Goal: Task Accomplishment & Management: Use online tool/utility

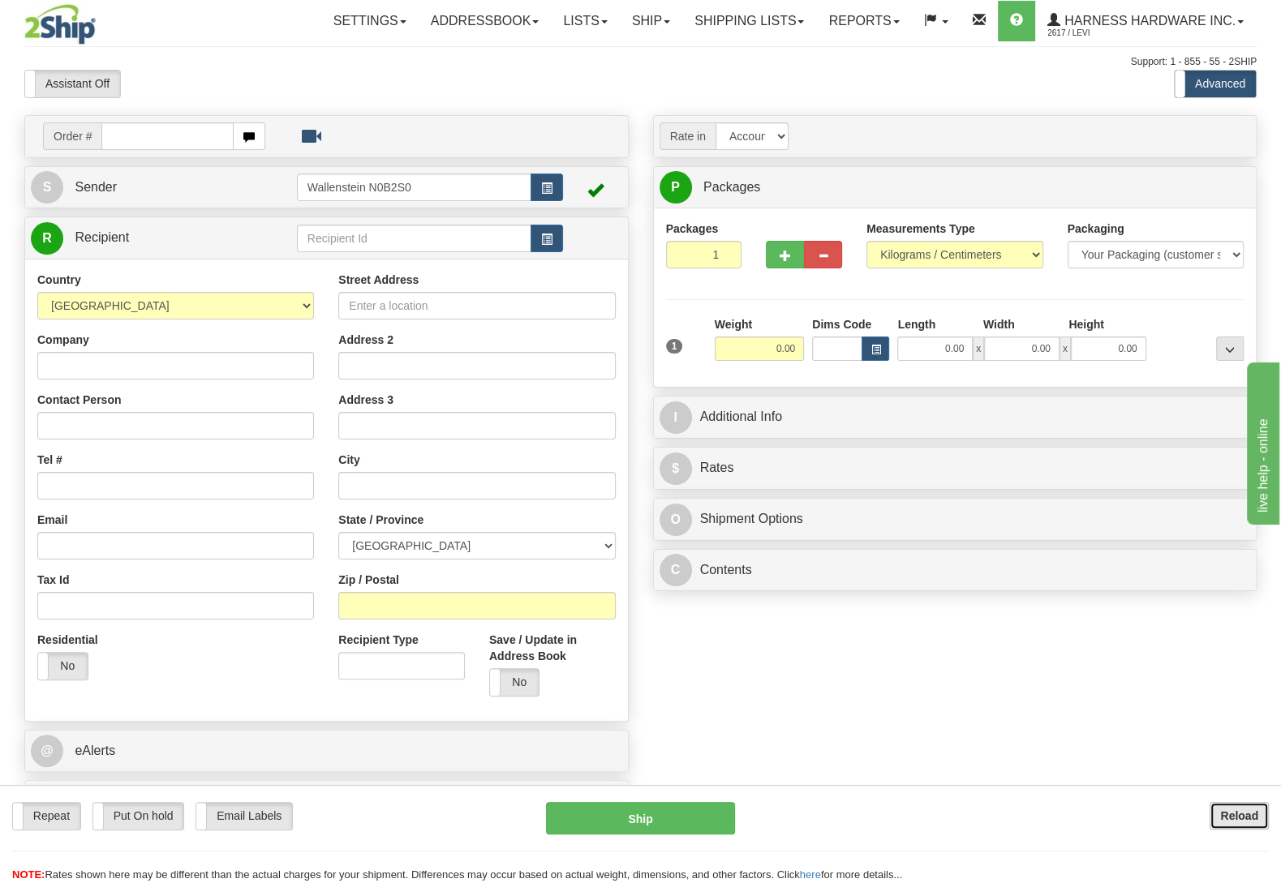
click at [1213, 822] on button "Reload" at bounding box center [1238, 816] width 59 height 28
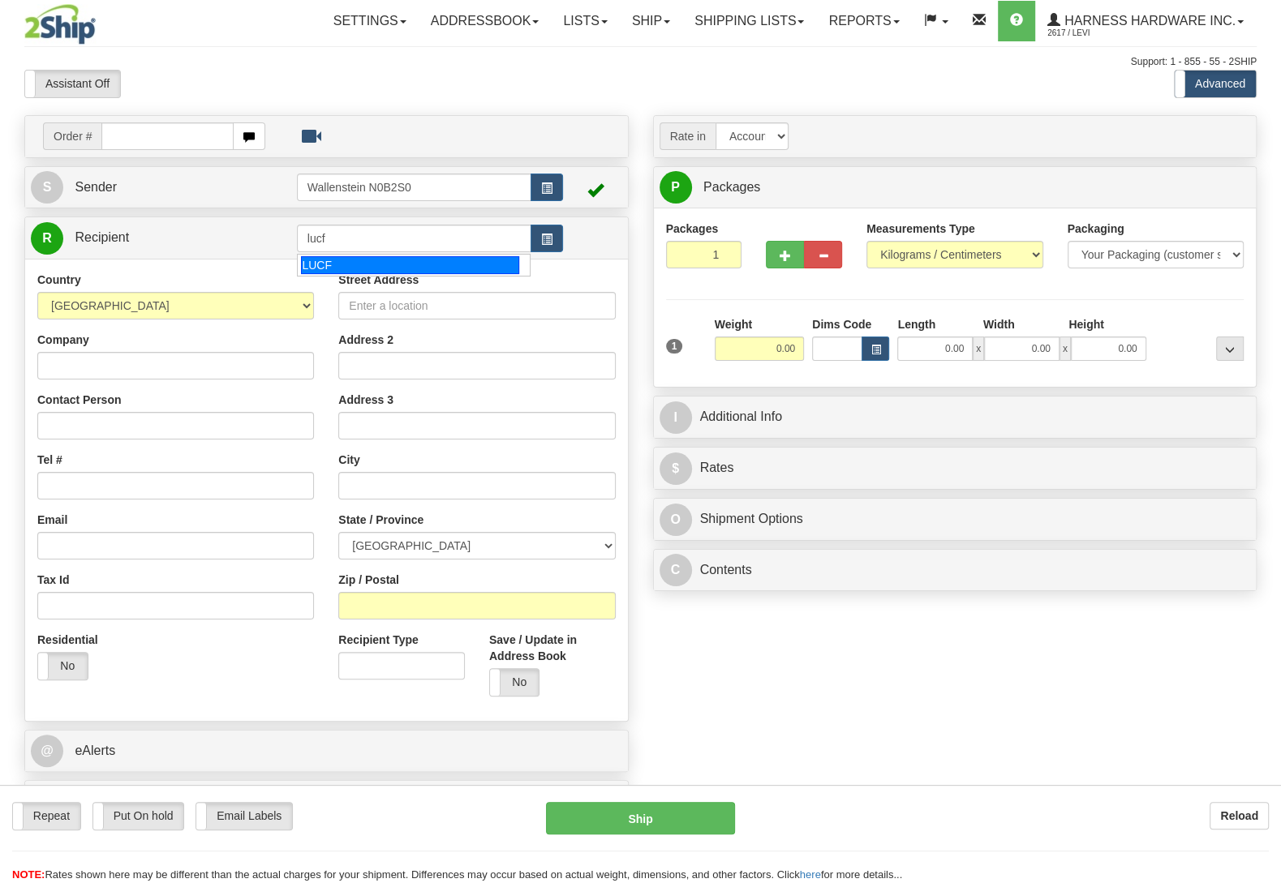
click at [320, 267] on div "LUCF" at bounding box center [409, 265] width 217 height 18
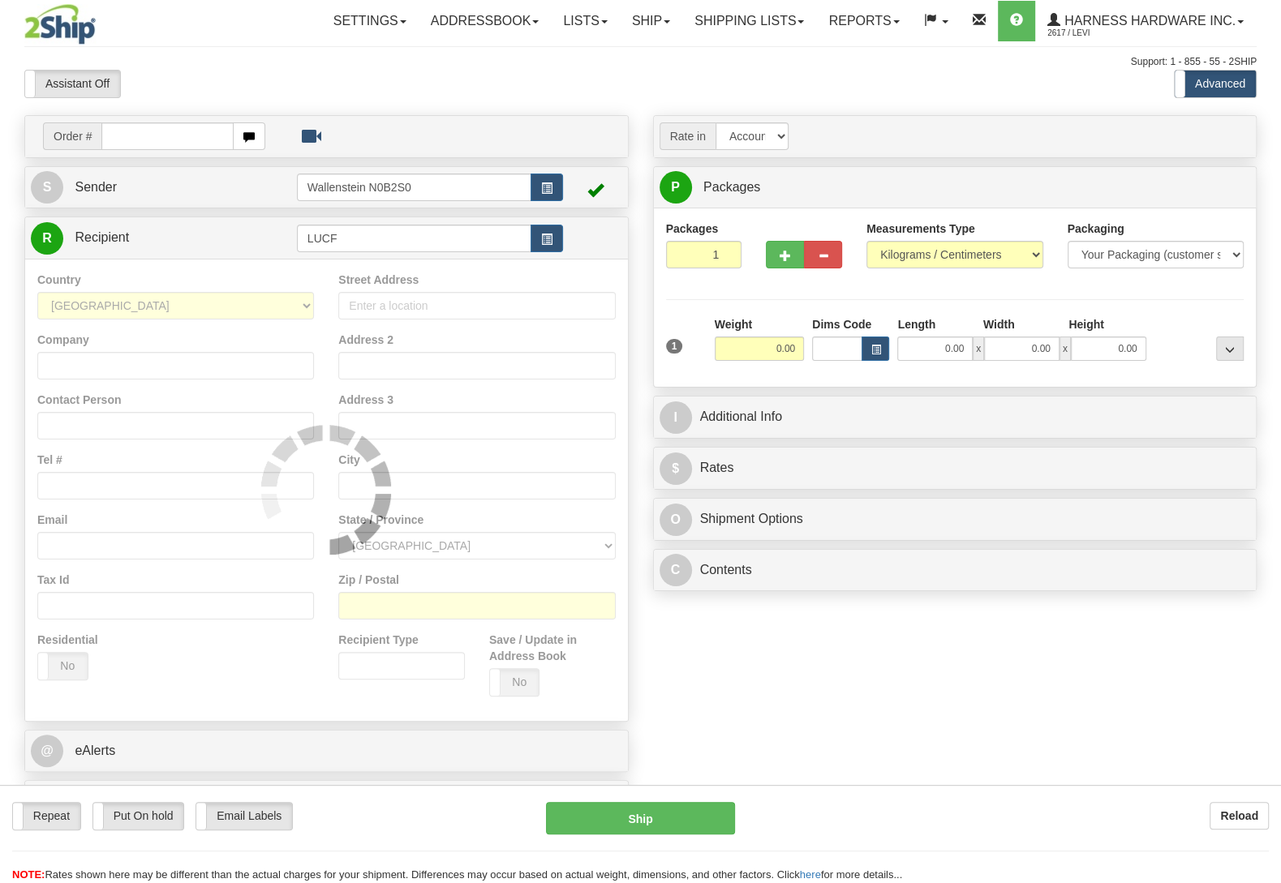
type input "LUCF"
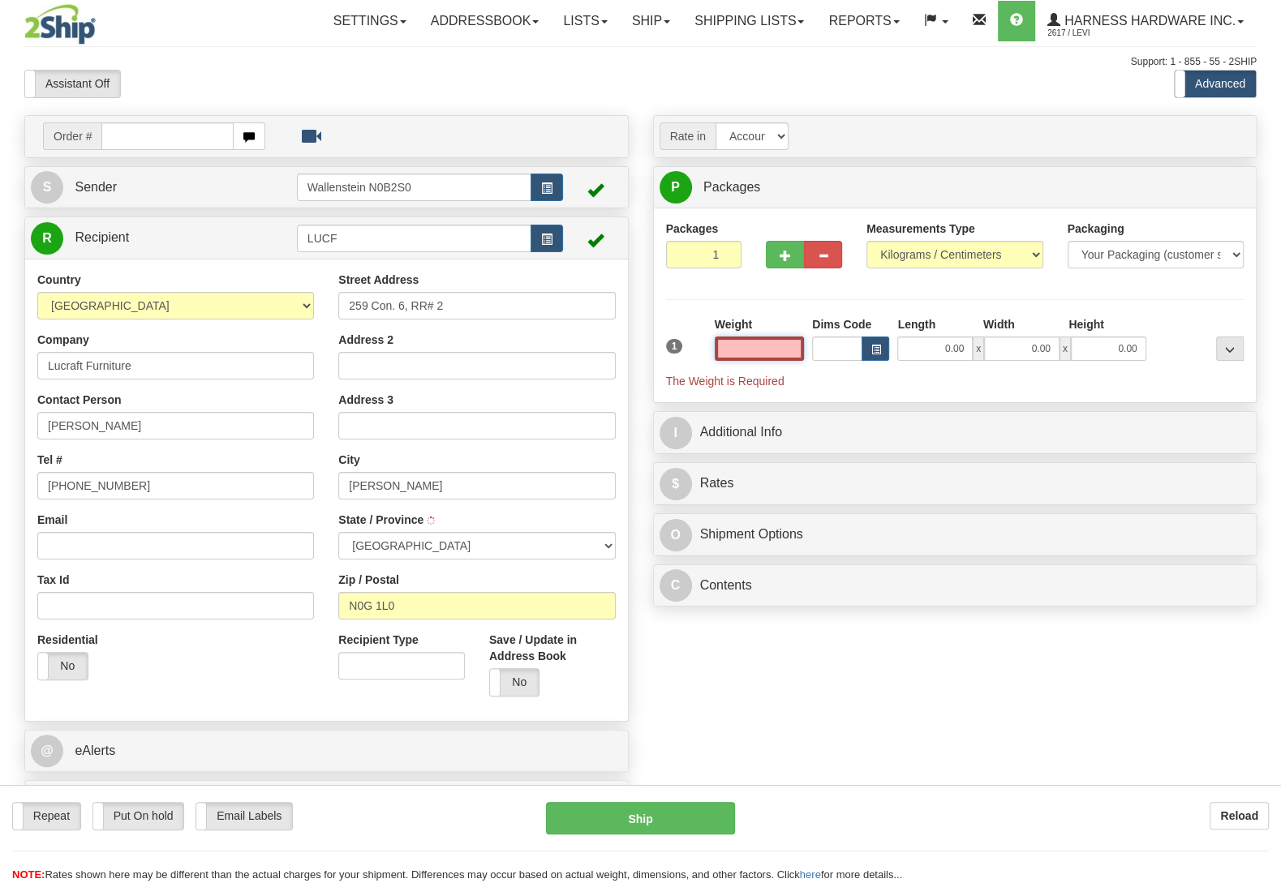
type input "[PERSON_NAME]"
click at [734, 352] on input "text" at bounding box center [759, 349] width 89 height 24
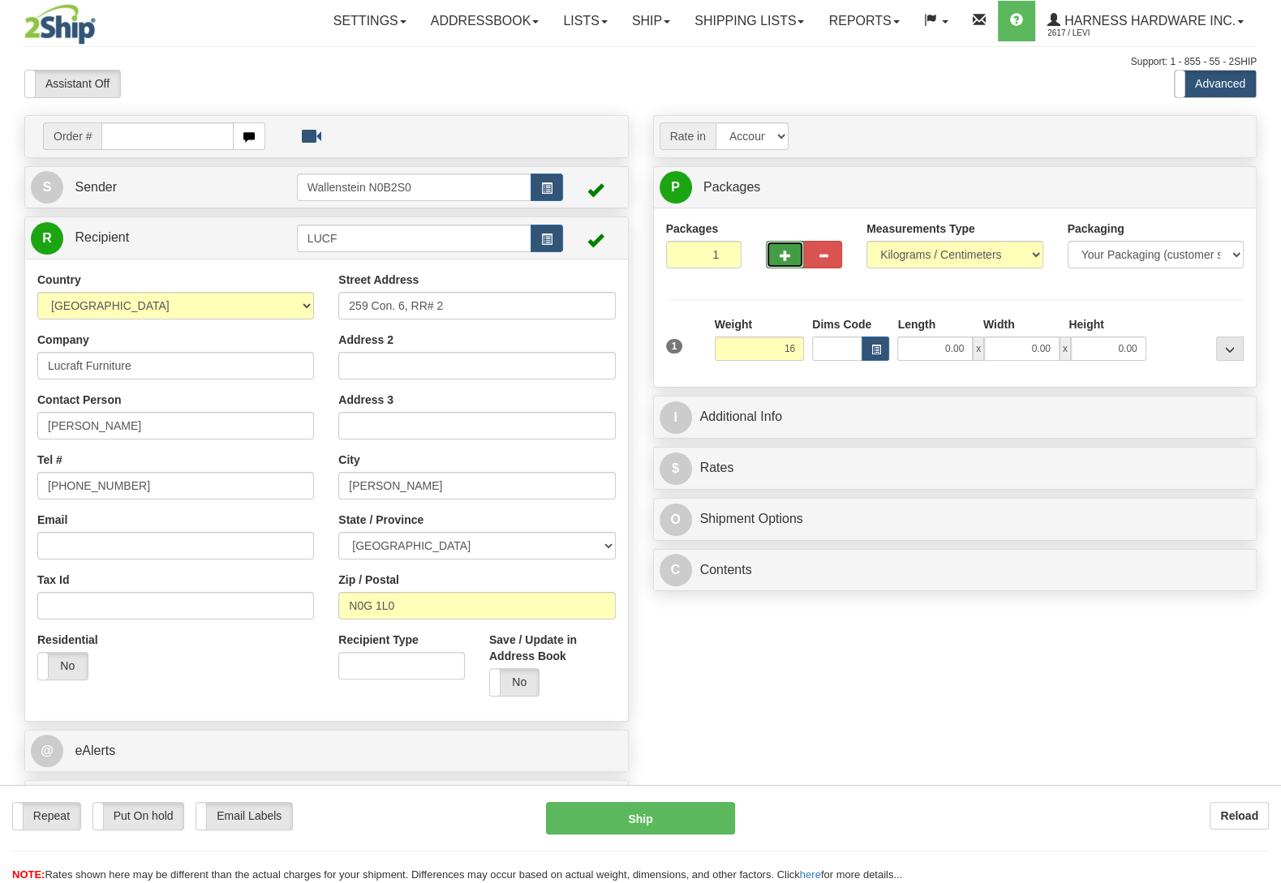
type input "16.00"
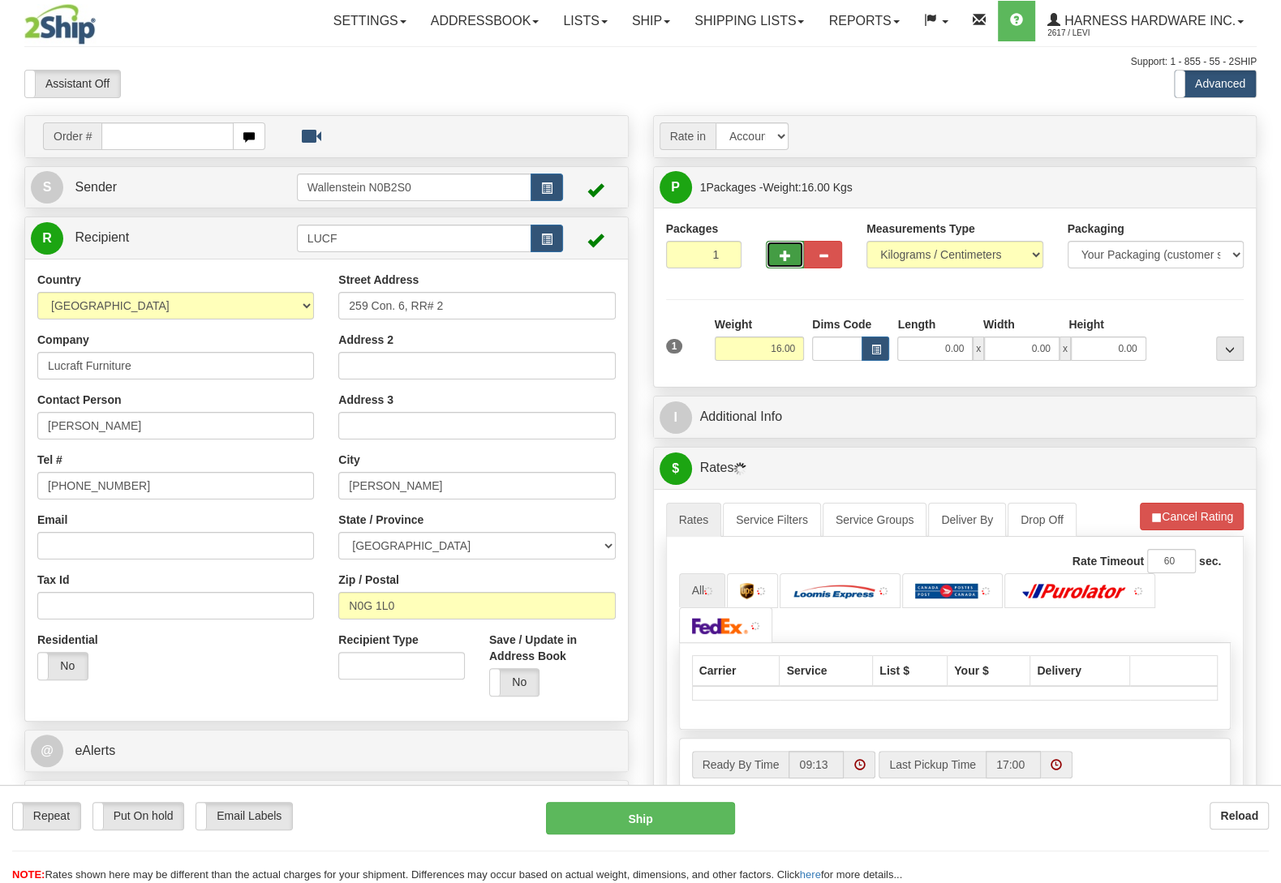
click at [794, 264] on button "button" at bounding box center [785, 255] width 38 height 28
radio input "true"
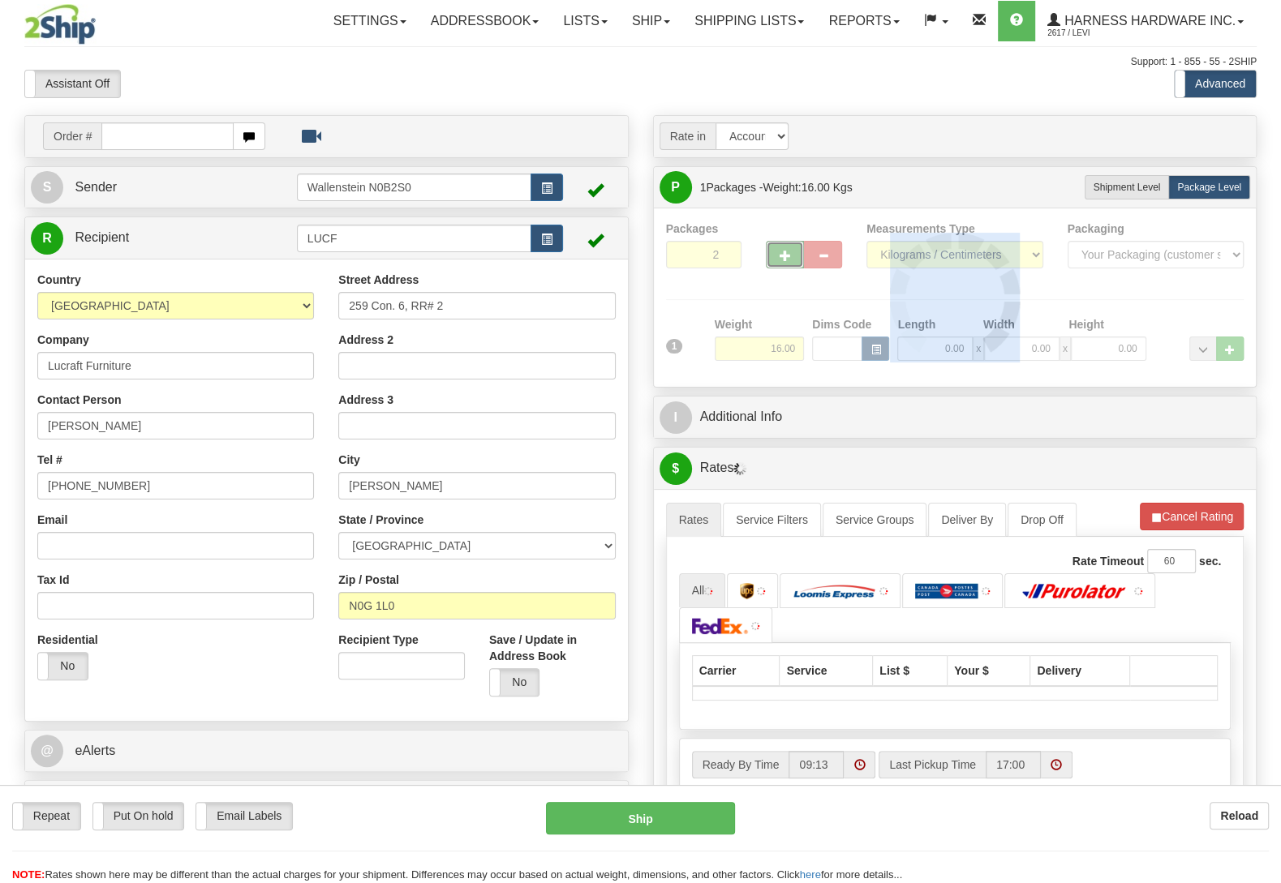
click at [794, 260] on div at bounding box center [955, 298] width 578 height 154
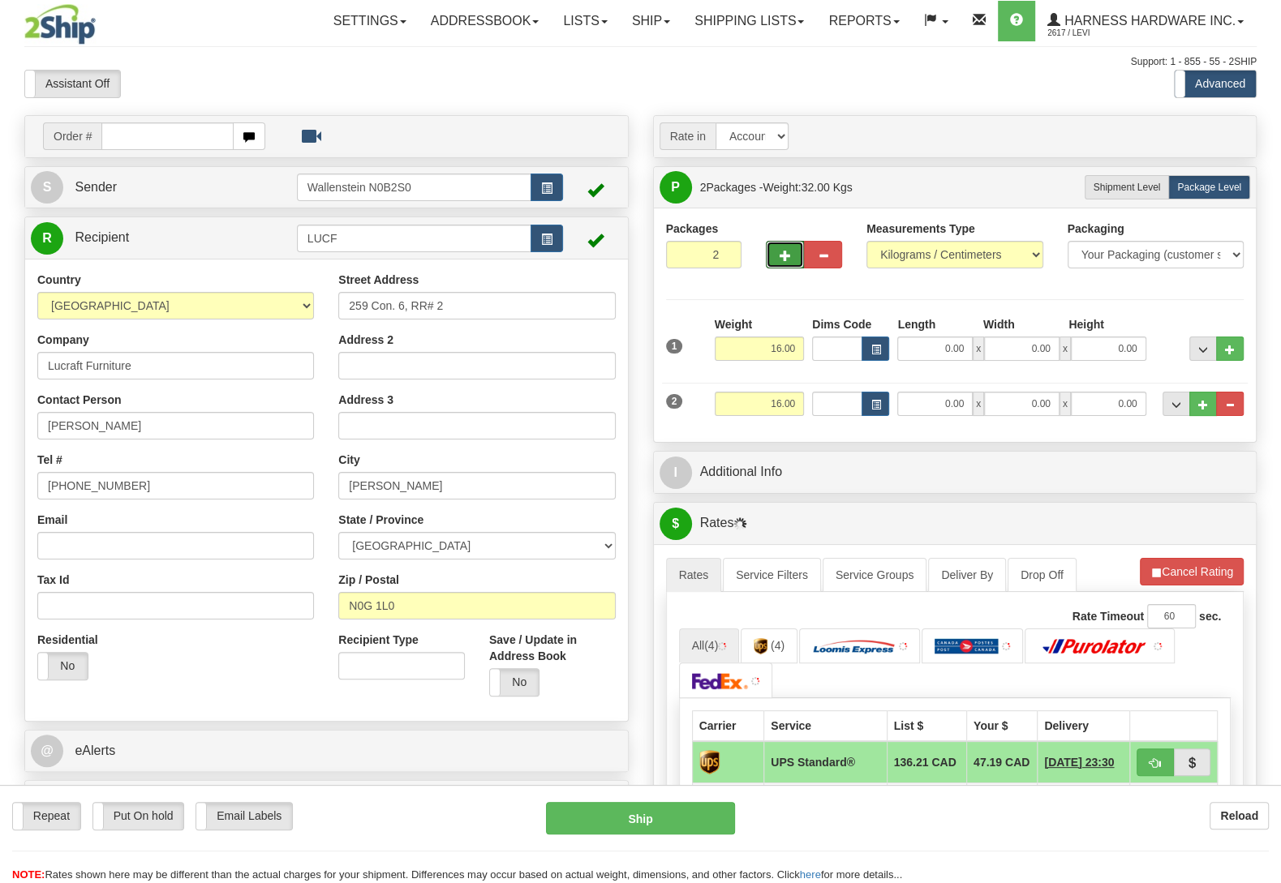
click at [794, 260] on button "button" at bounding box center [785, 255] width 38 height 28
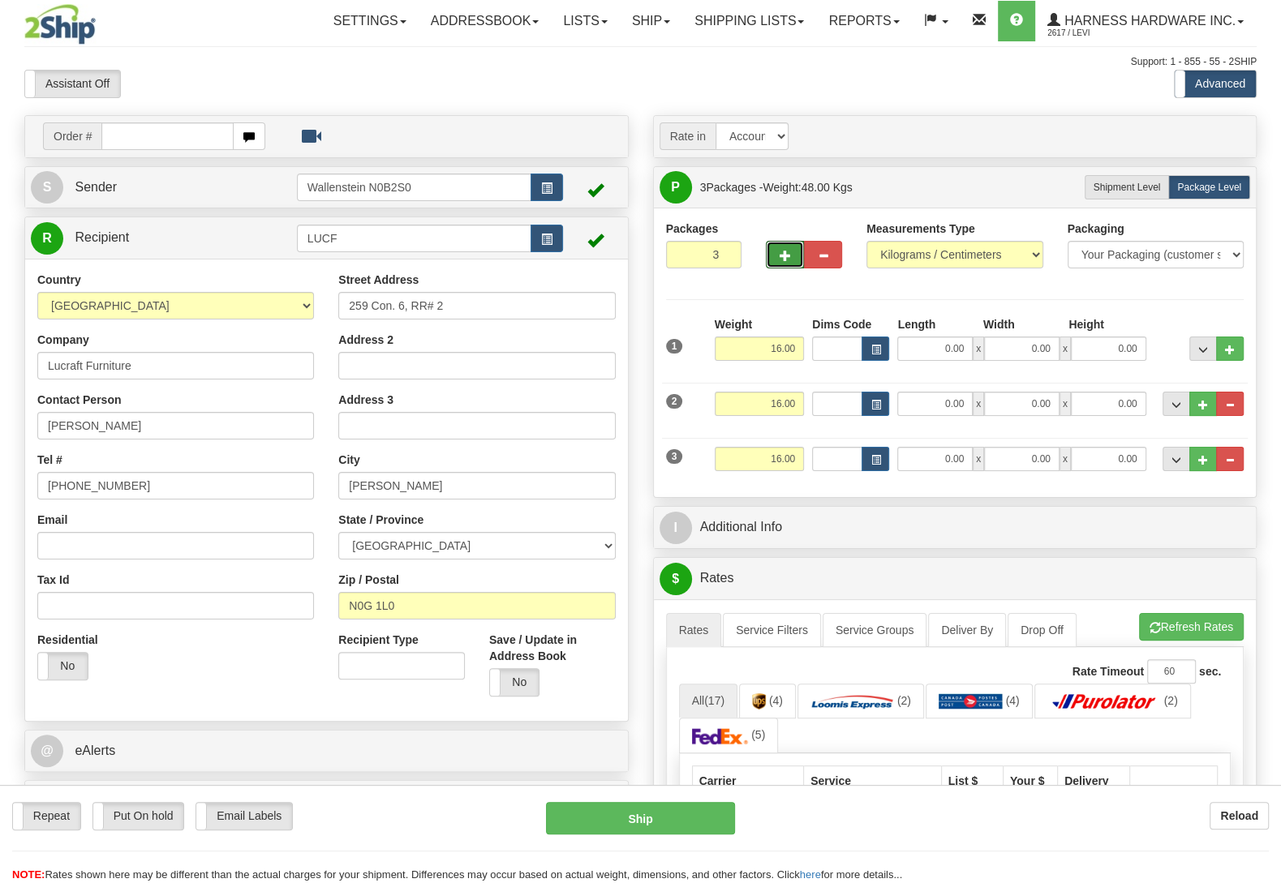
click at [794, 260] on button "button" at bounding box center [785, 255] width 38 height 28
type input "4"
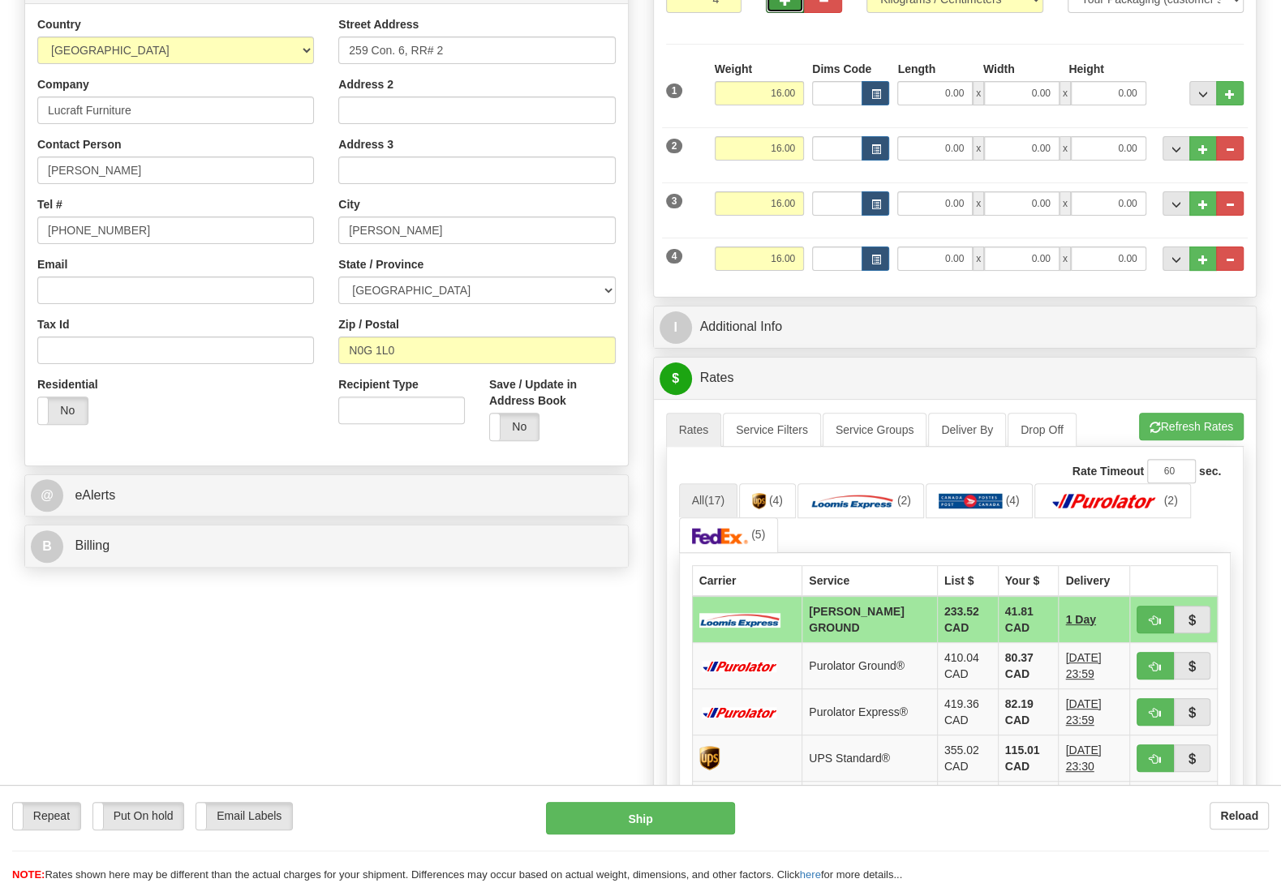
scroll to position [85, 0]
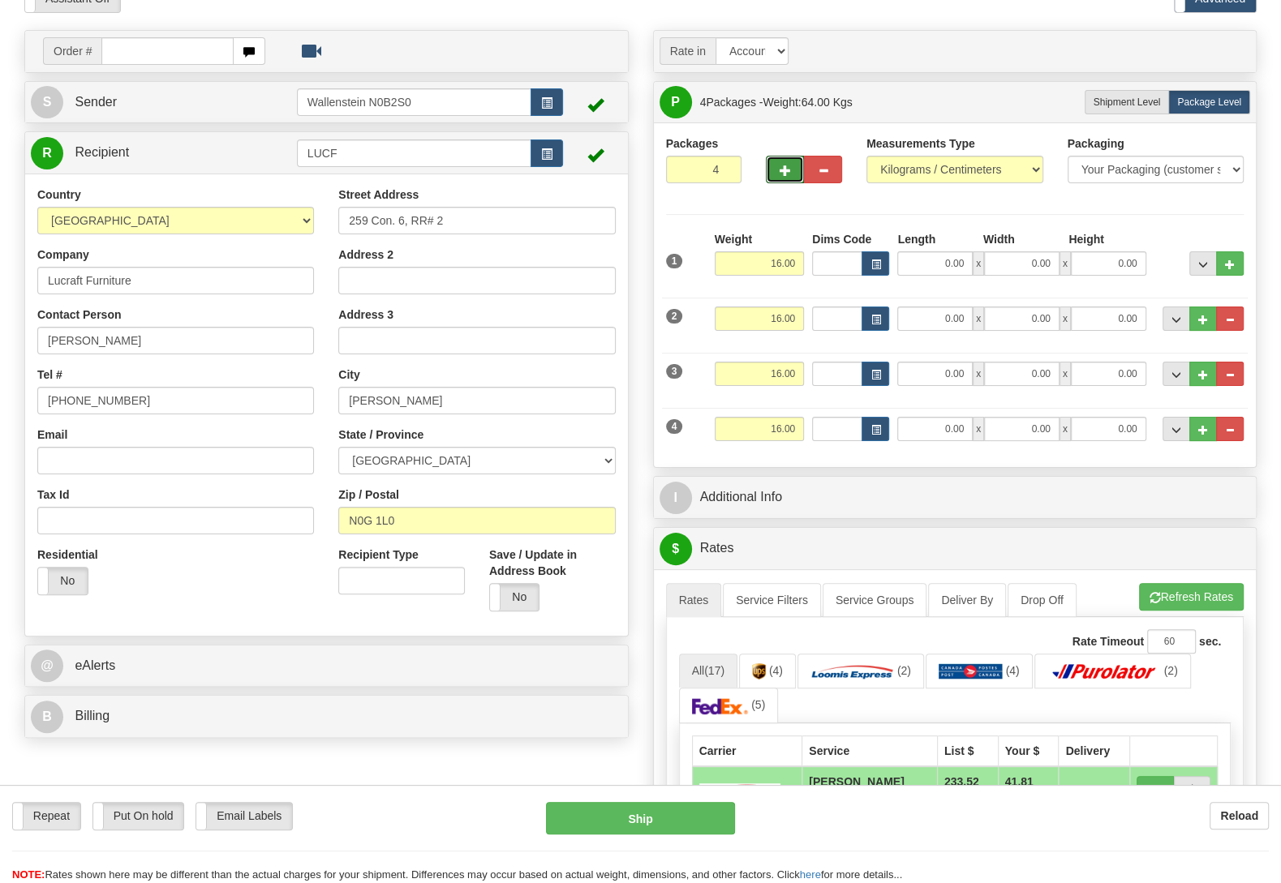
click at [1165, 215] on div "Packages 4 4 Measurements Type" at bounding box center [955, 295] width 578 height 320
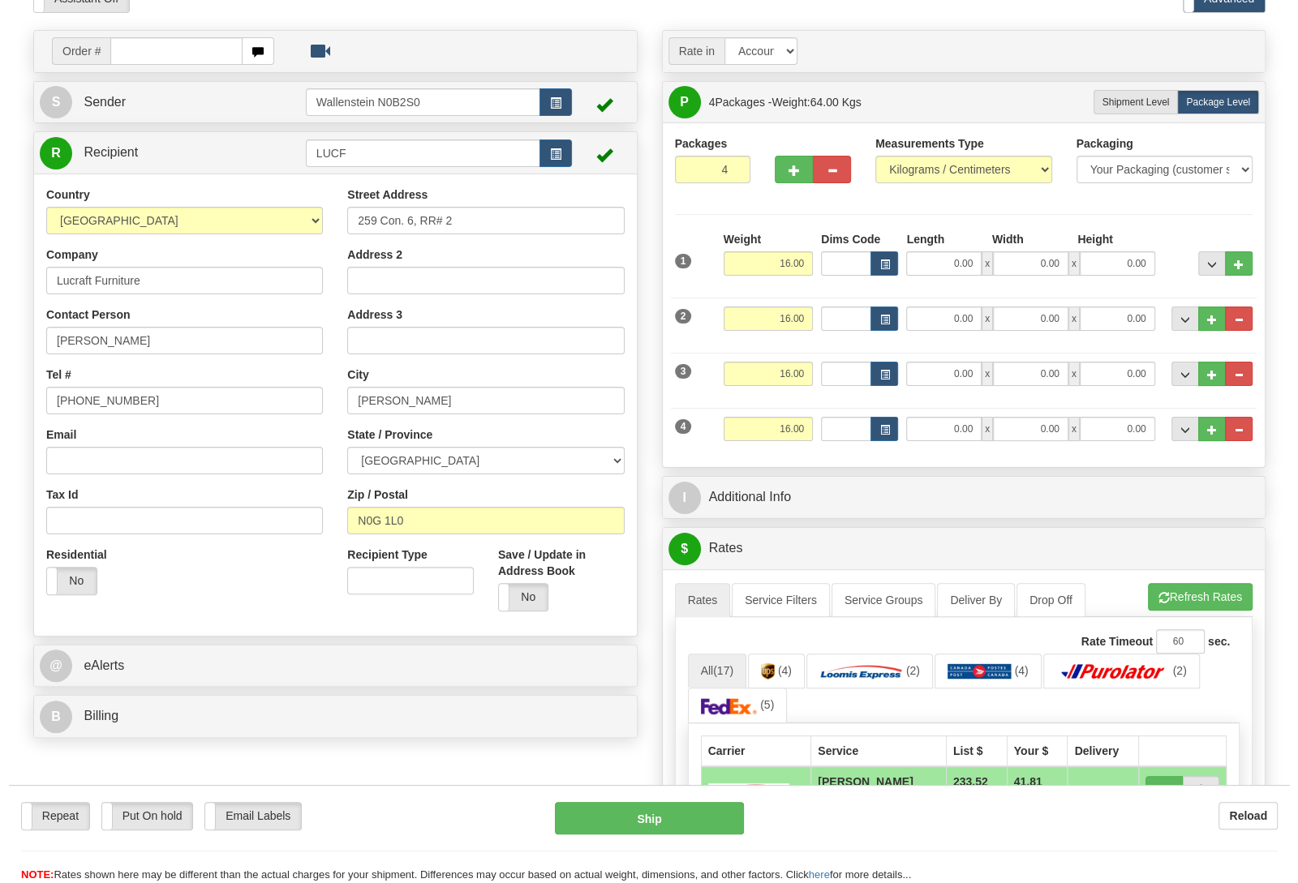
scroll to position [341, 0]
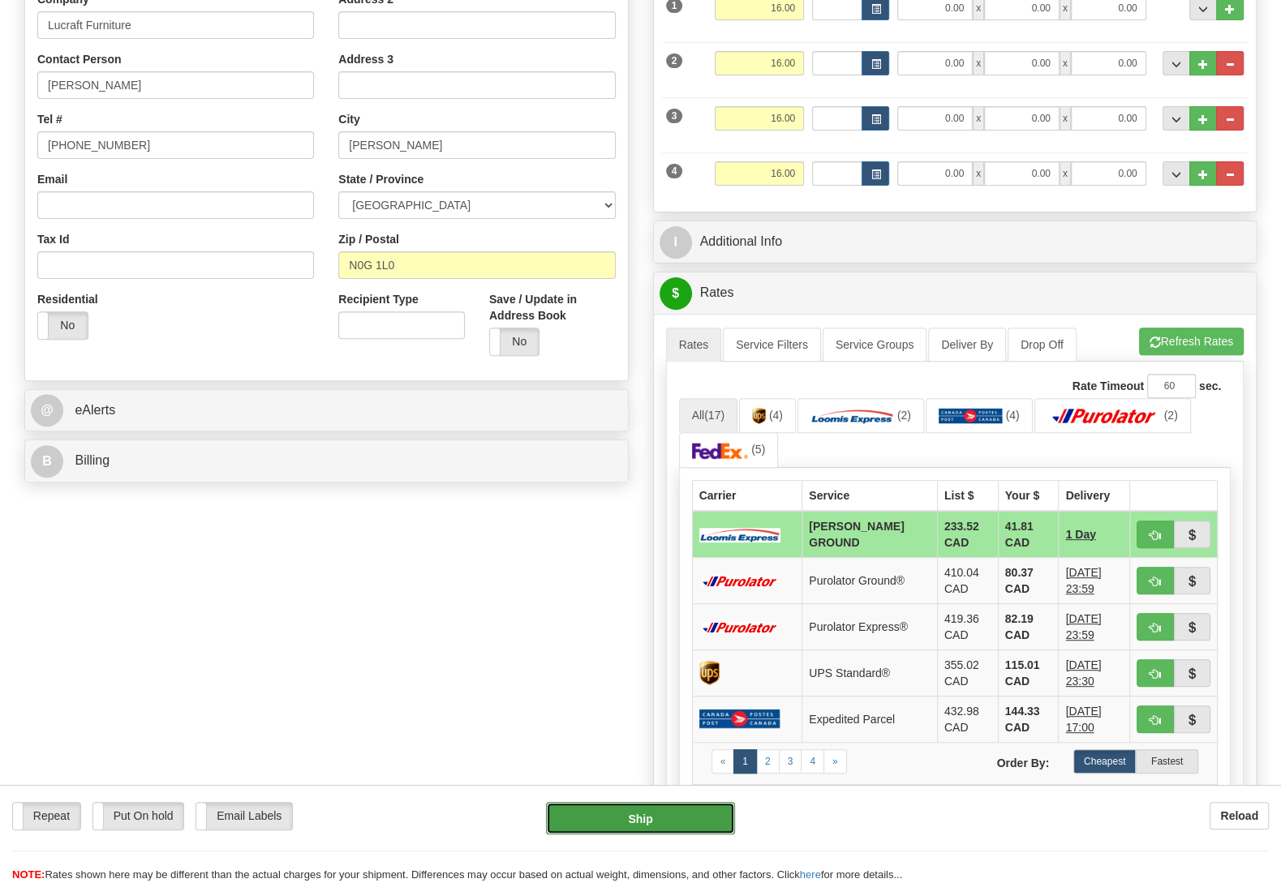
click at [576, 820] on button "Ship" at bounding box center [640, 818] width 189 height 32
type input "DD"
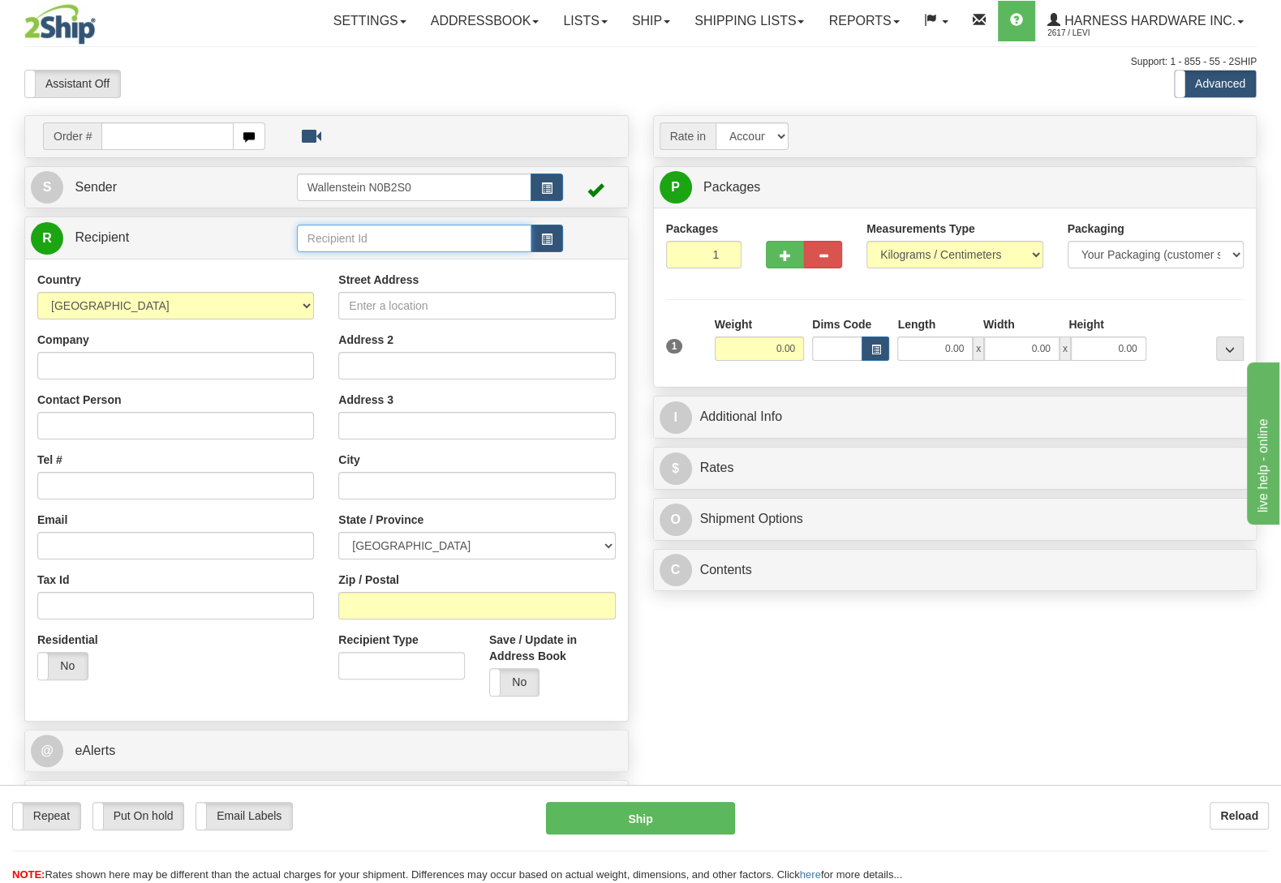
click at [344, 236] on input "text" at bounding box center [414, 239] width 234 height 28
type input "leas"
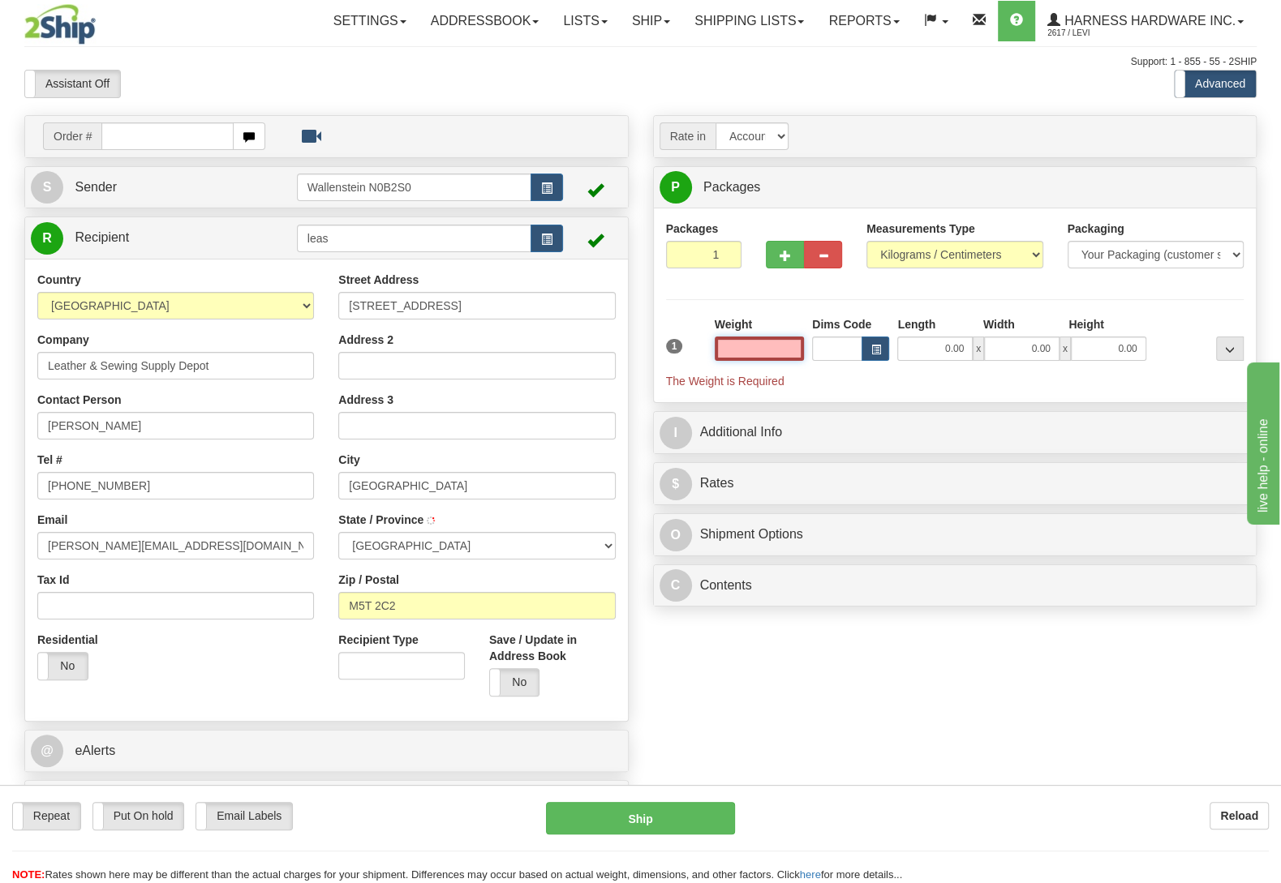
type input "TORONTO"
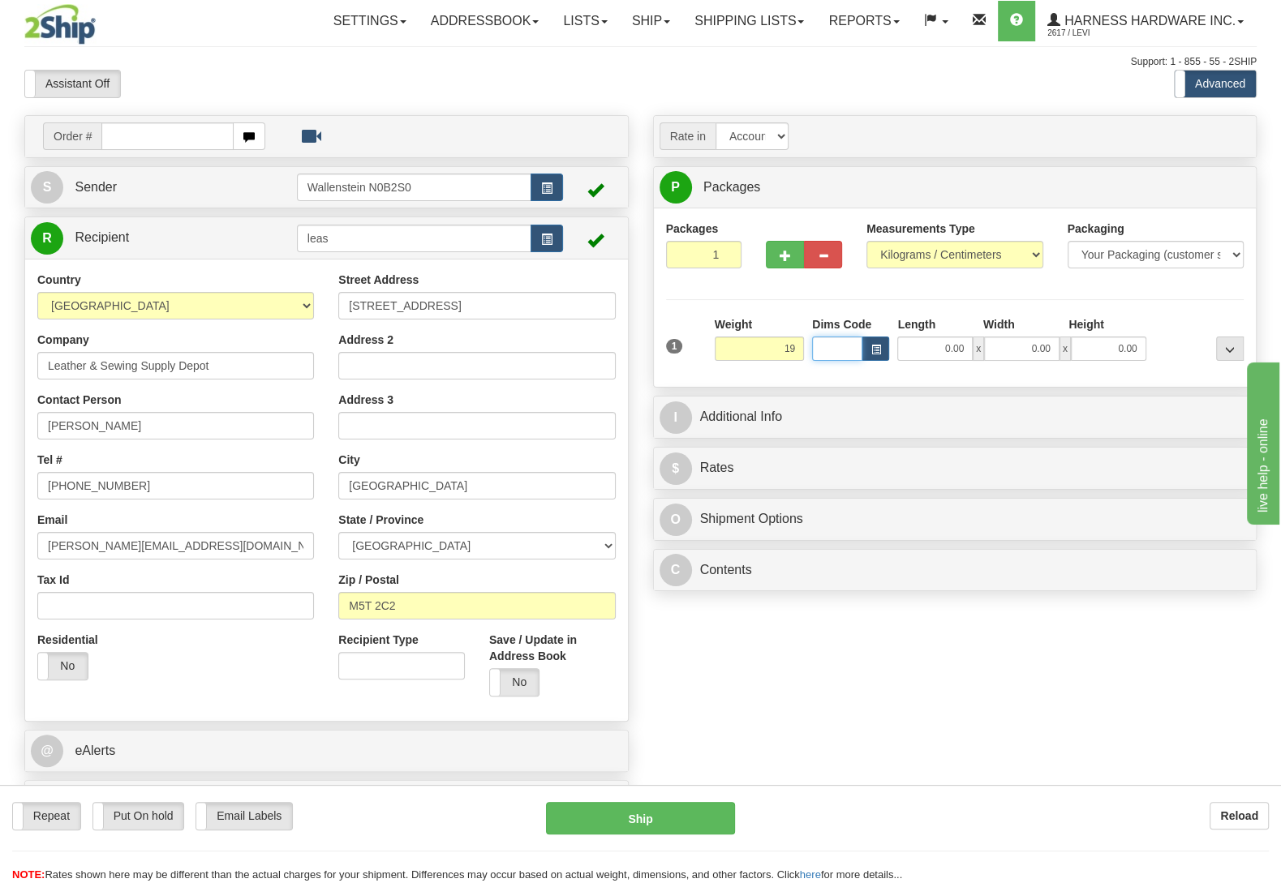
type input "19.00"
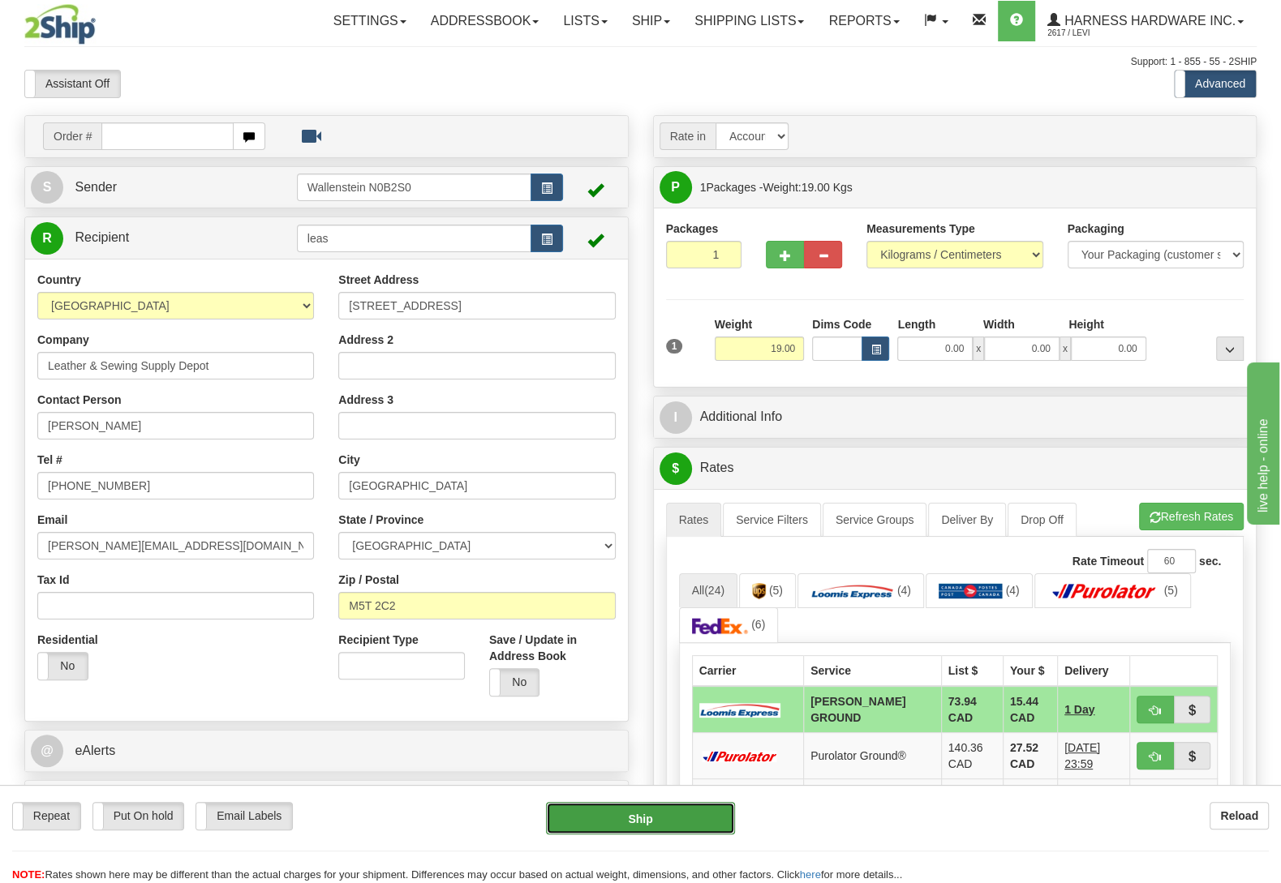
click at [649, 819] on button "Ship" at bounding box center [640, 818] width 189 height 32
type input "DD"
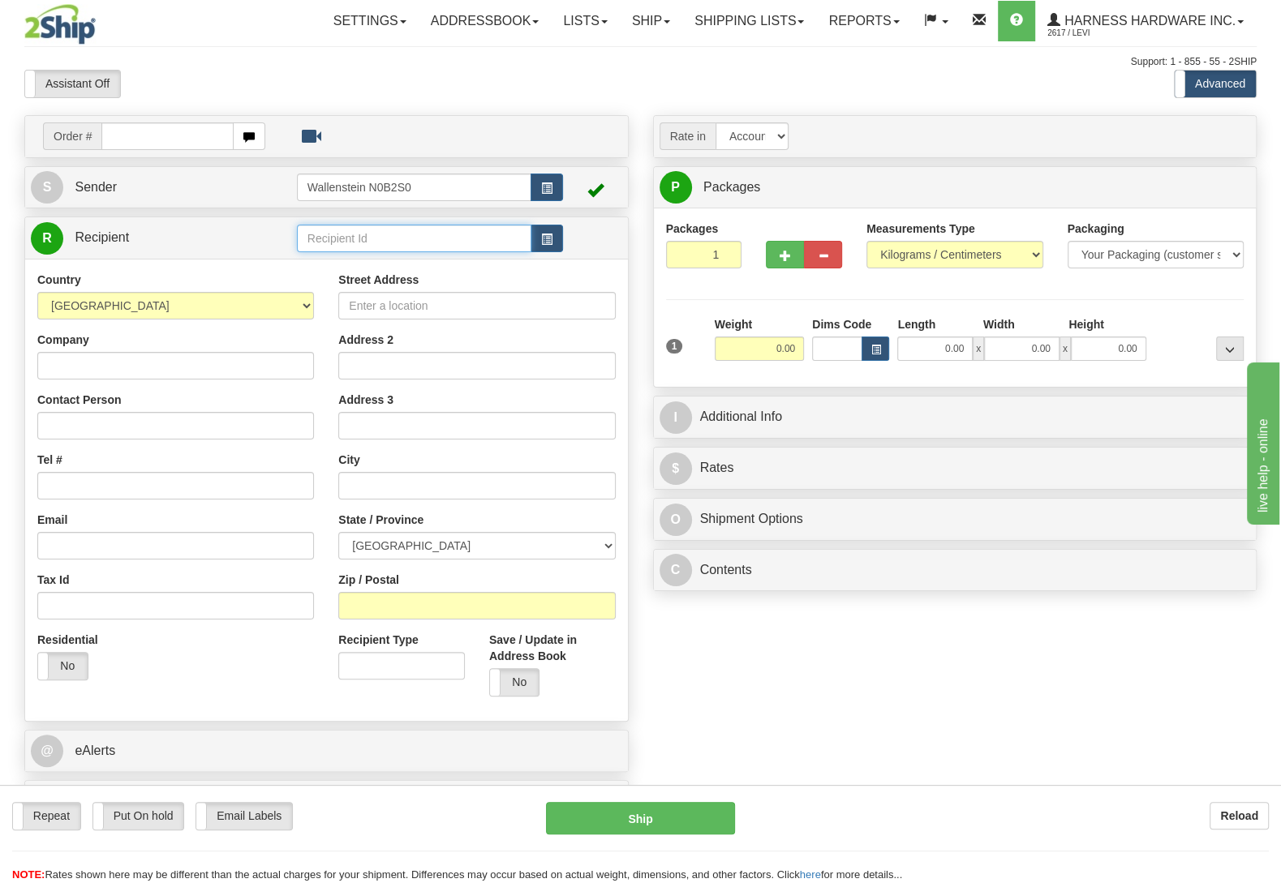
click at [378, 246] on input "text" at bounding box center [414, 239] width 234 height 28
type input "eara"
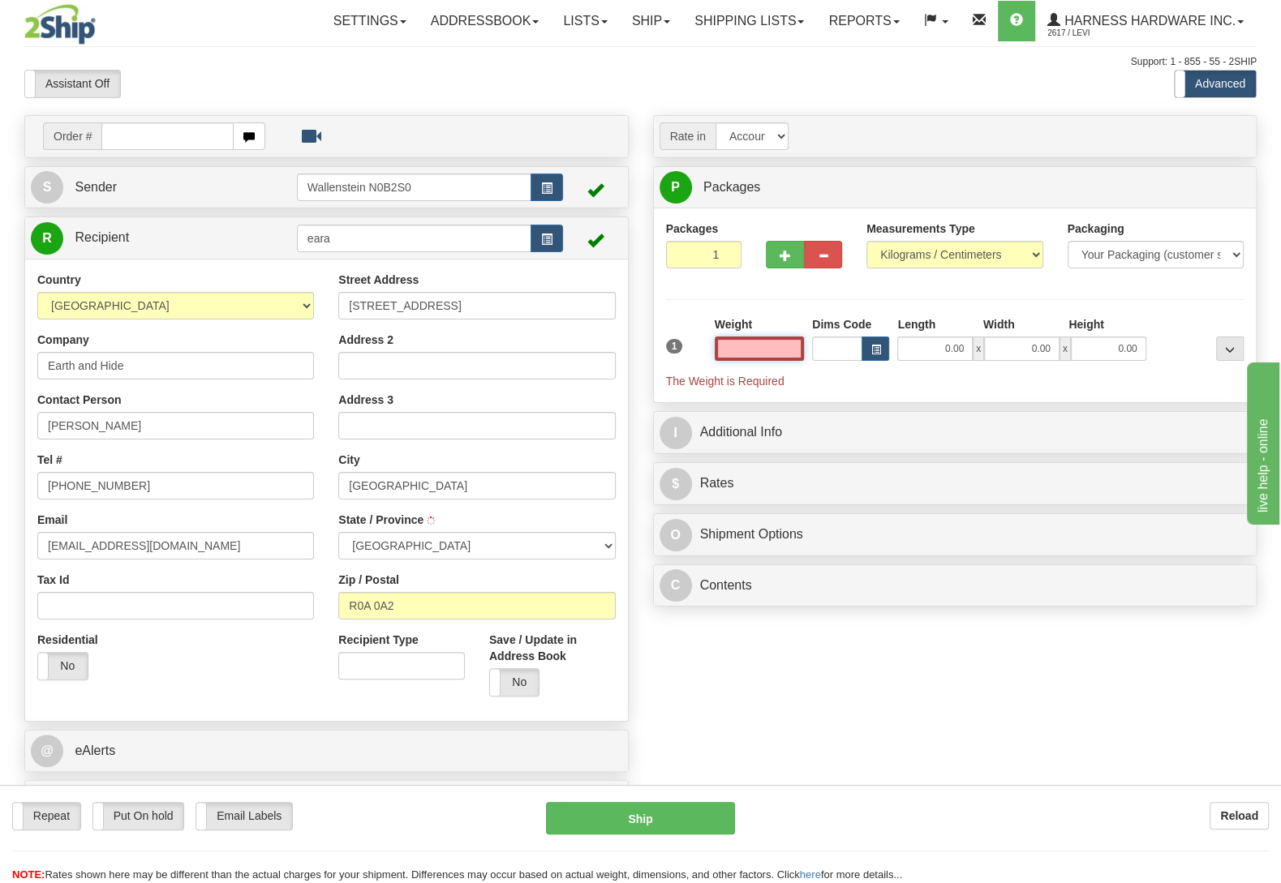
type input "NIVERVILLE"
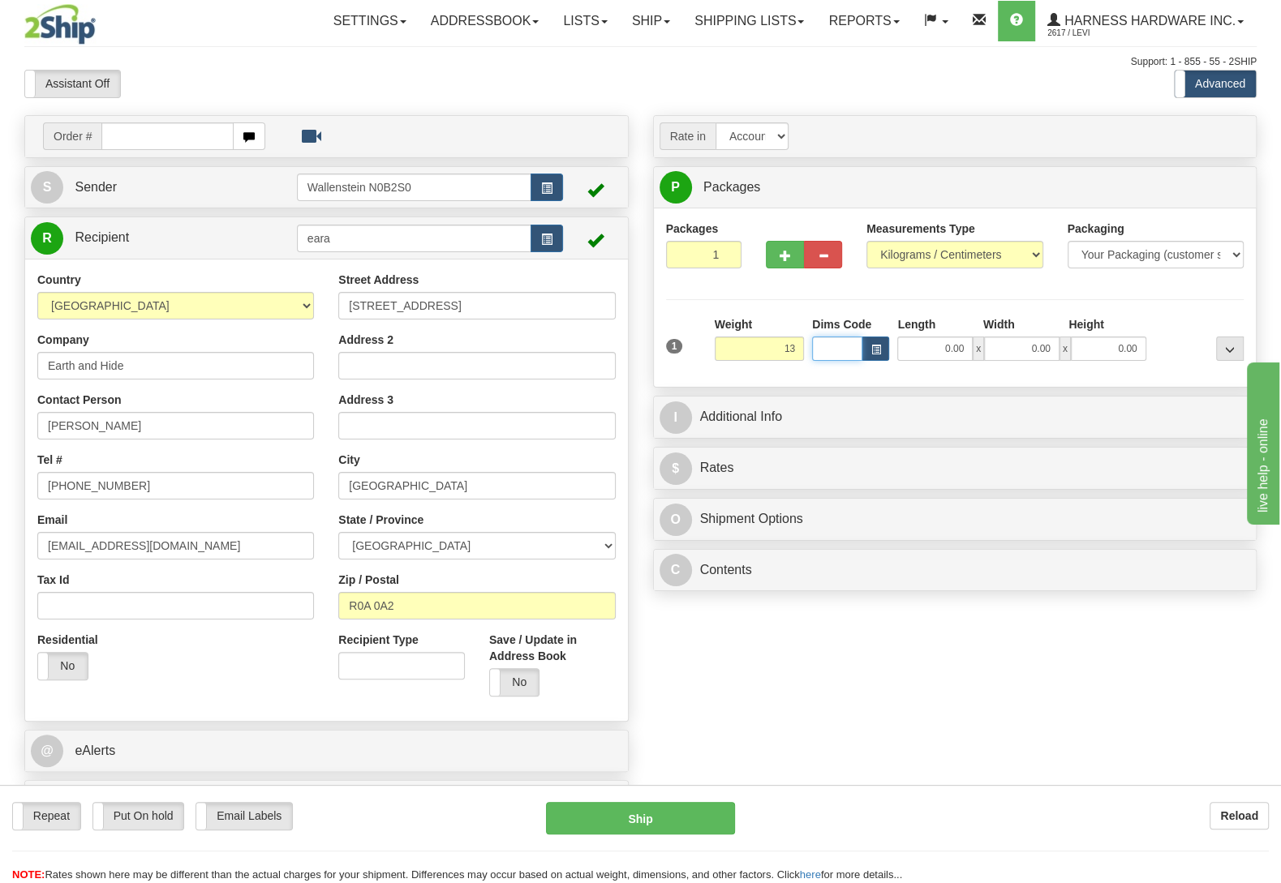
type input "13.00"
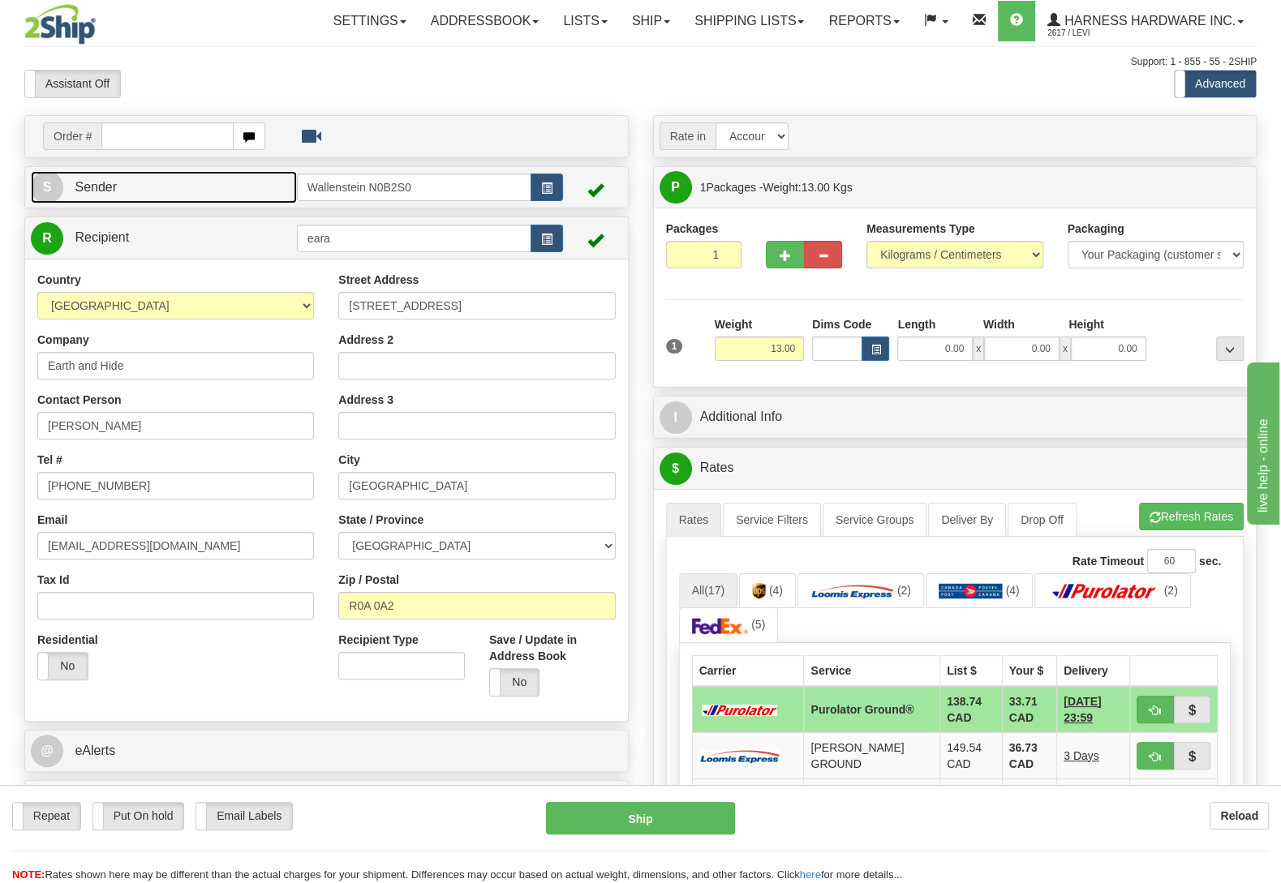
click at [234, 191] on link "S Sender" at bounding box center [164, 187] width 266 height 33
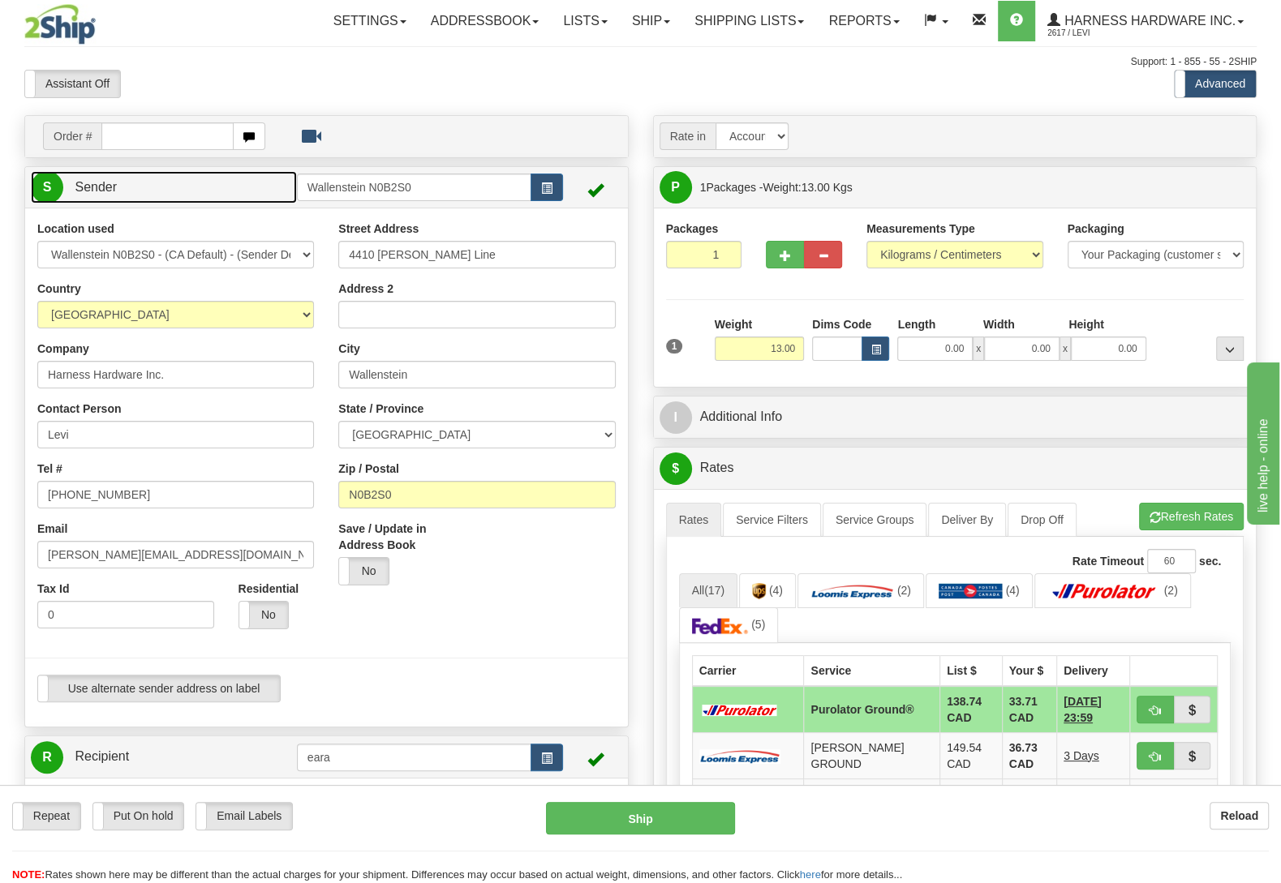
type input "WALLENSTEIN"
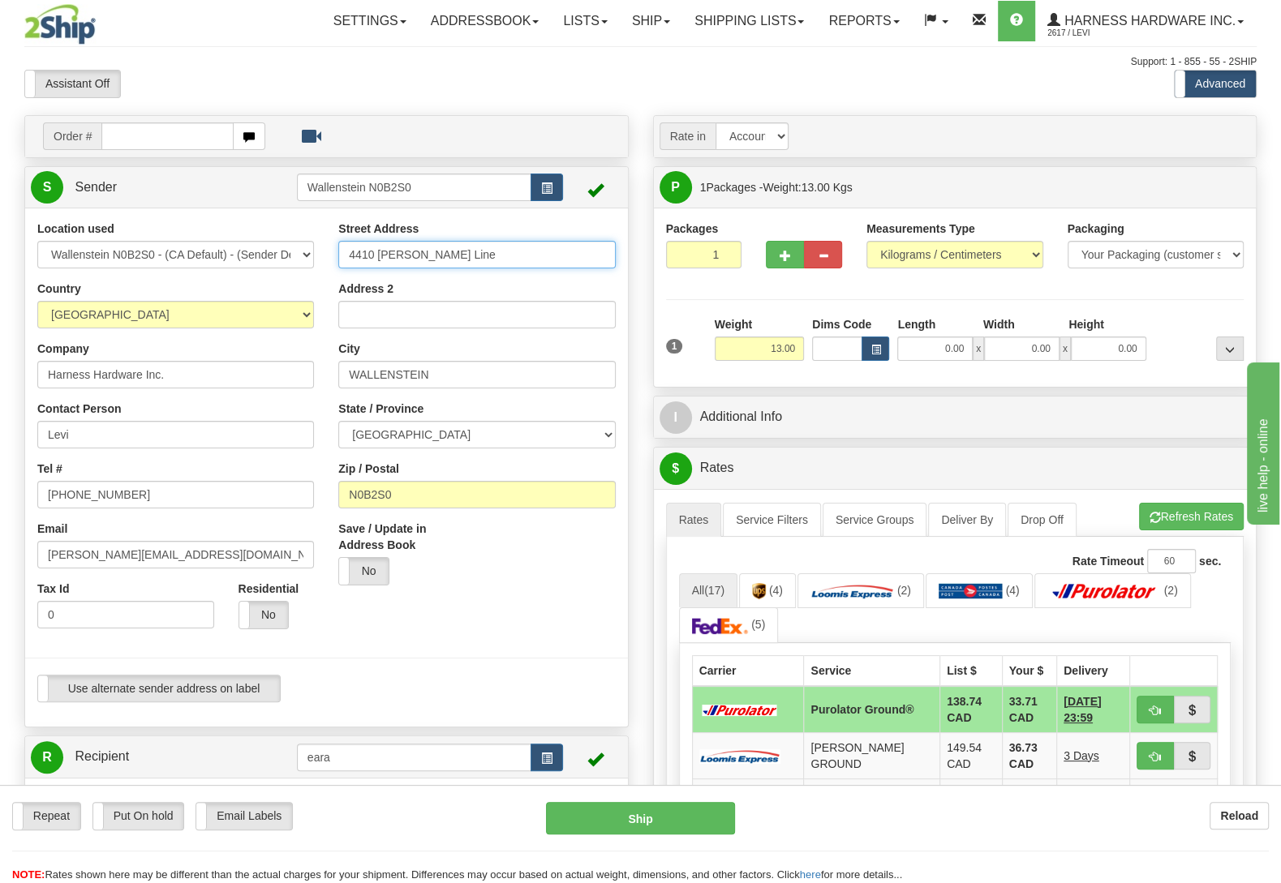
click at [467, 252] on input "4410 Lawson Line" at bounding box center [476, 255] width 277 height 28
type input "4410 Lawson Line."
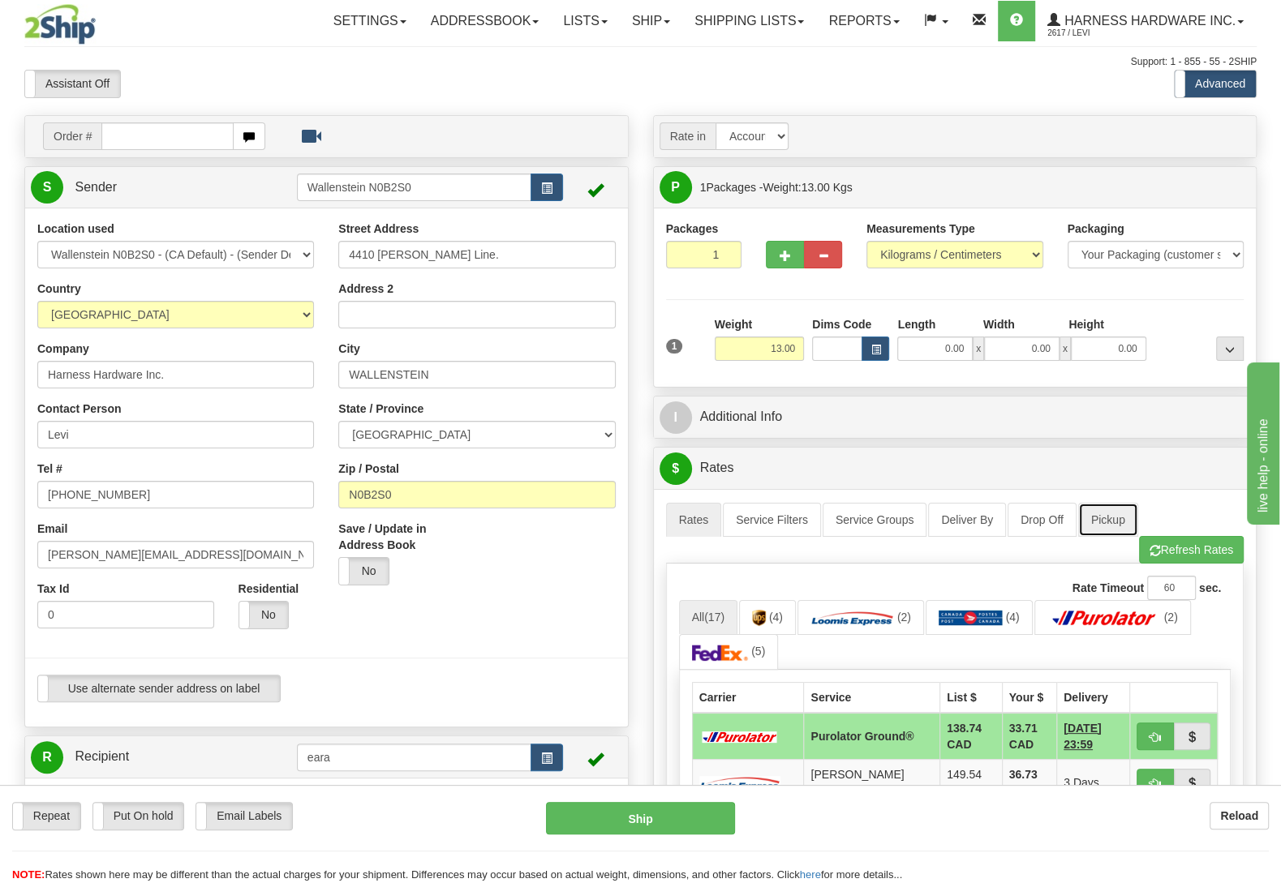
click at [1130, 526] on link "Pickup" at bounding box center [1108, 520] width 60 height 34
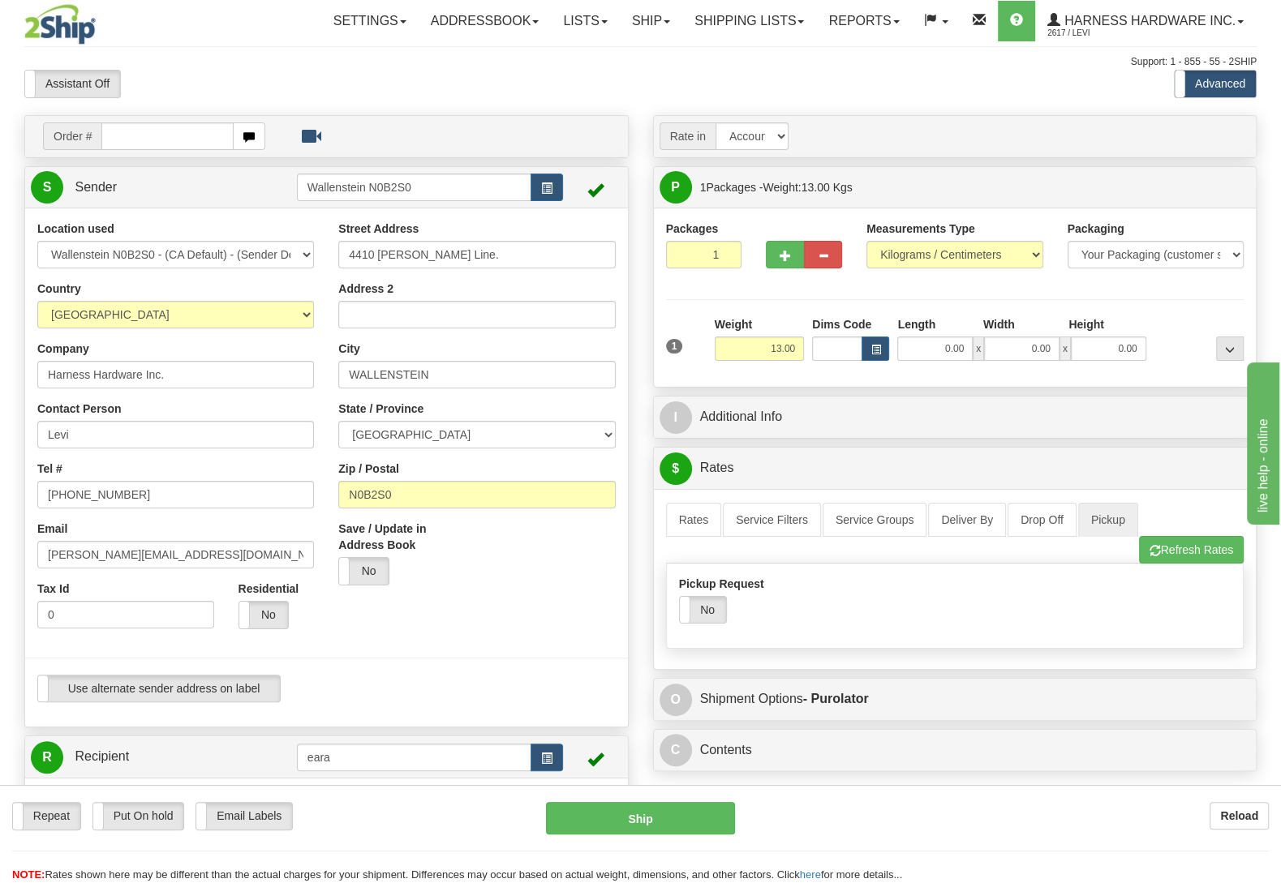
drag, startPoint x: 720, startPoint y: 625, endPoint x: 698, endPoint y: 595, distance: 36.5
click at [717, 617] on label "No" at bounding box center [703, 610] width 46 height 26
click at [686, 531] on link "Rates" at bounding box center [694, 520] width 56 height 34
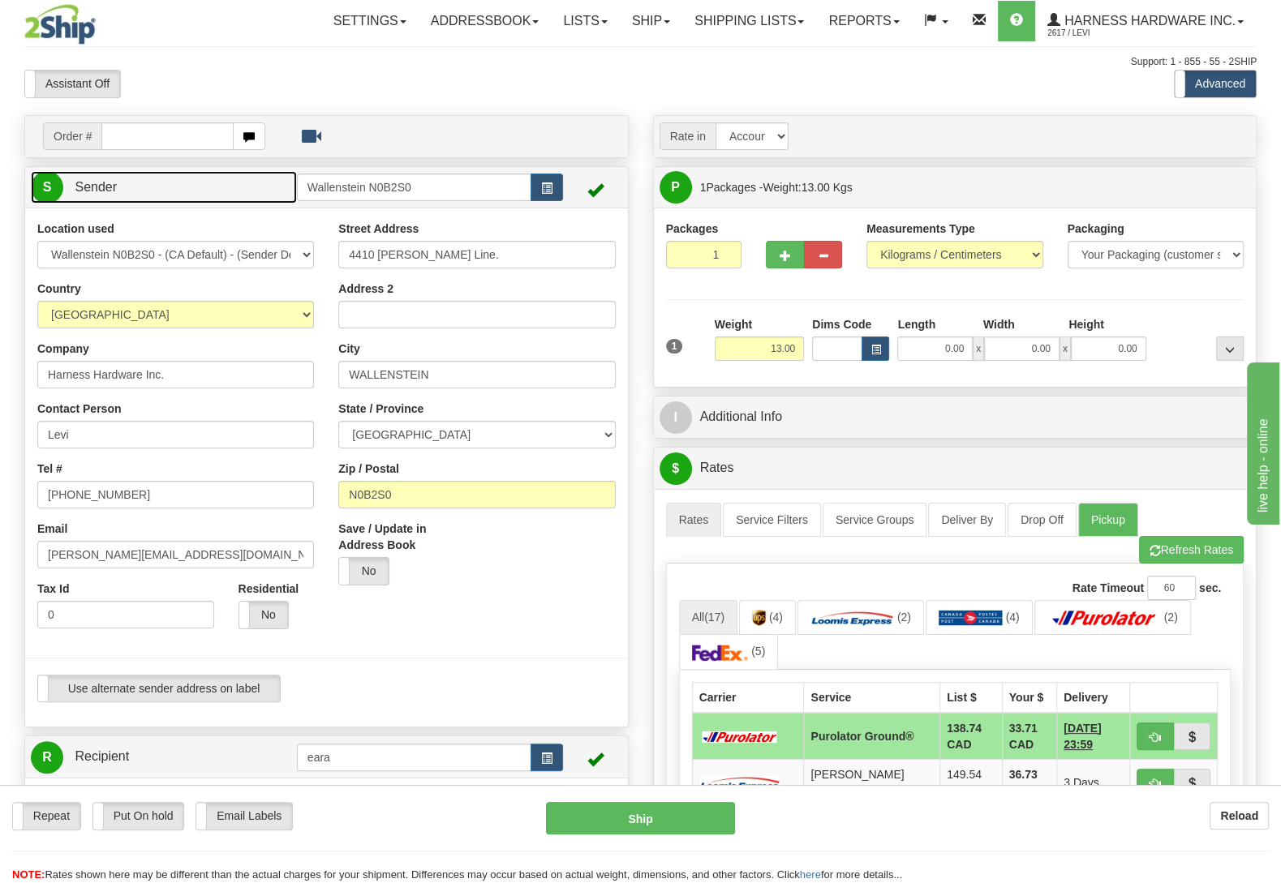
click at [177, 191] on link "S Sender" at bounding box center [164, 187] width 266 height 33
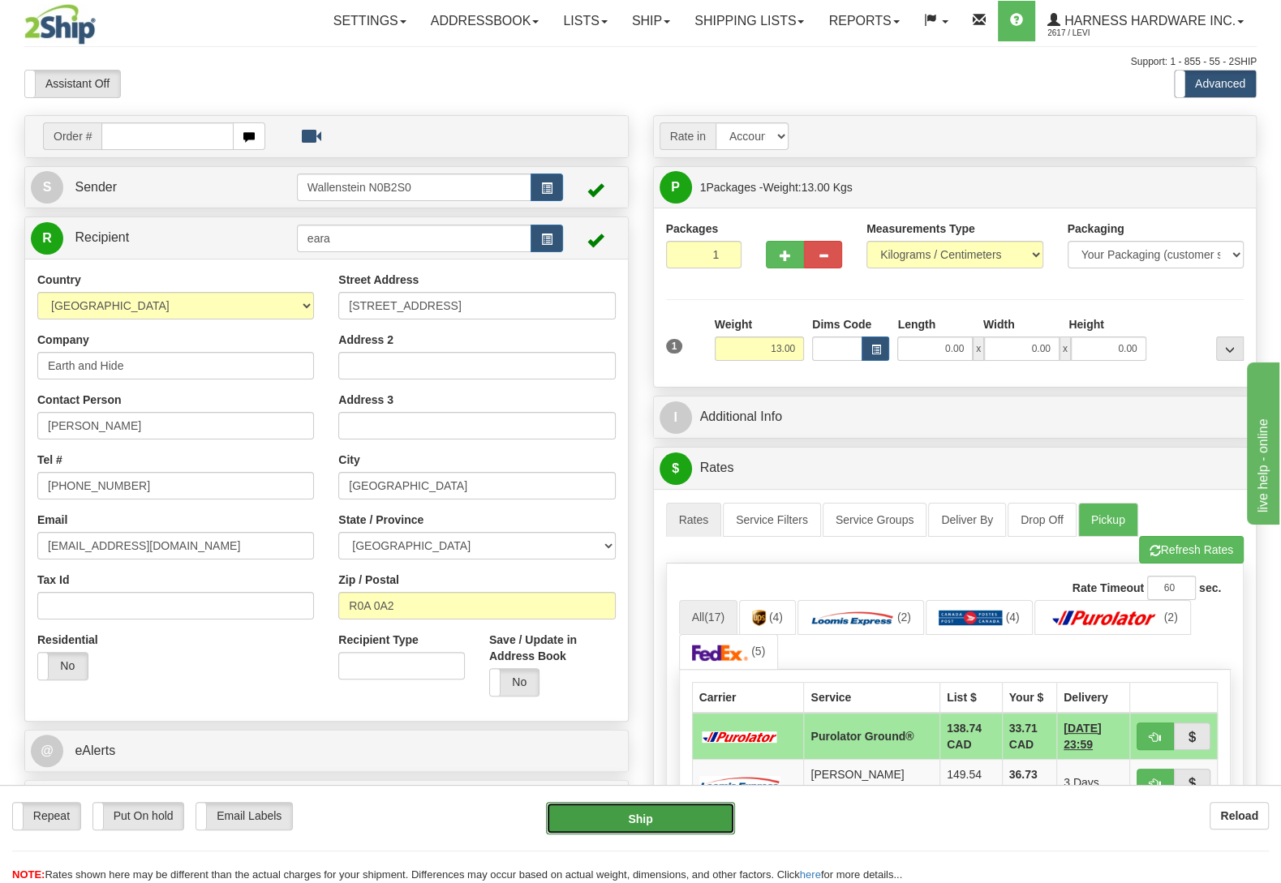
click at [705, 816] on button "Ship" at bounding box center [640, 818] width 189 height 32
type input "260"
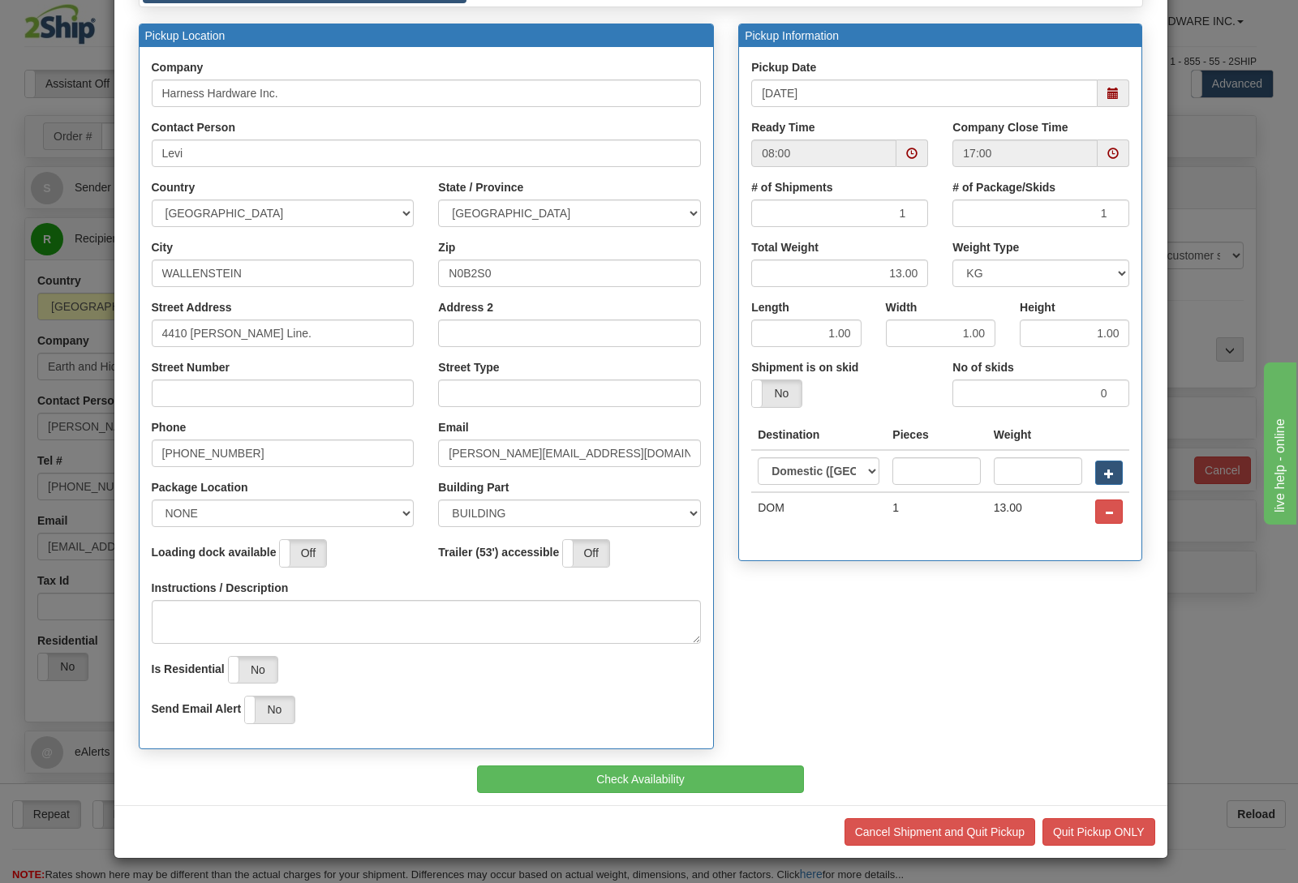
scroll to position [139, 0]
click at [665, 778] on button "Check Availability" at bounding box center [640, 780] width 327 height 28
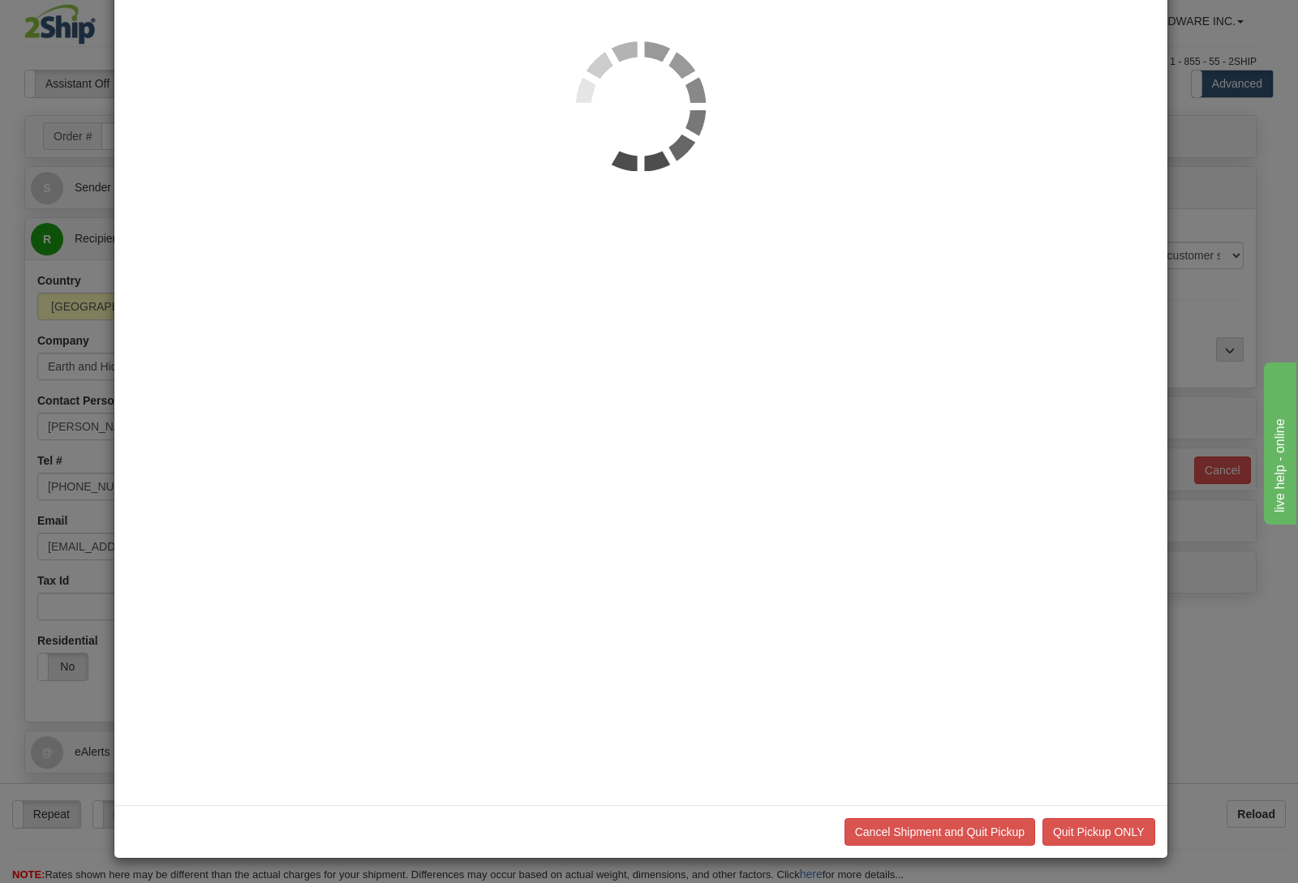
scroll to position [0, 0]
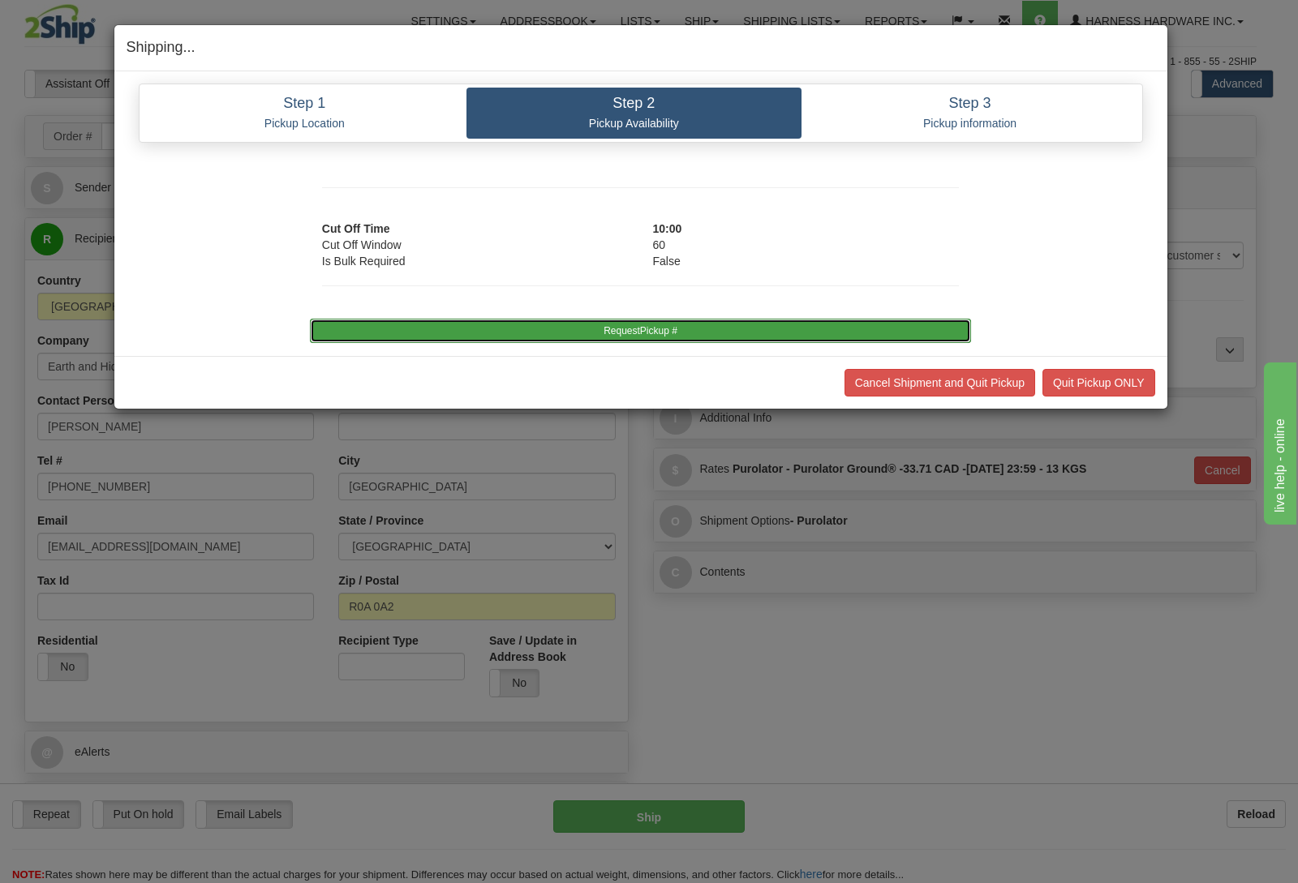
click at [668, 333] on button "RequestPickup #" at bounding box center [640, 331] width 661 height 24
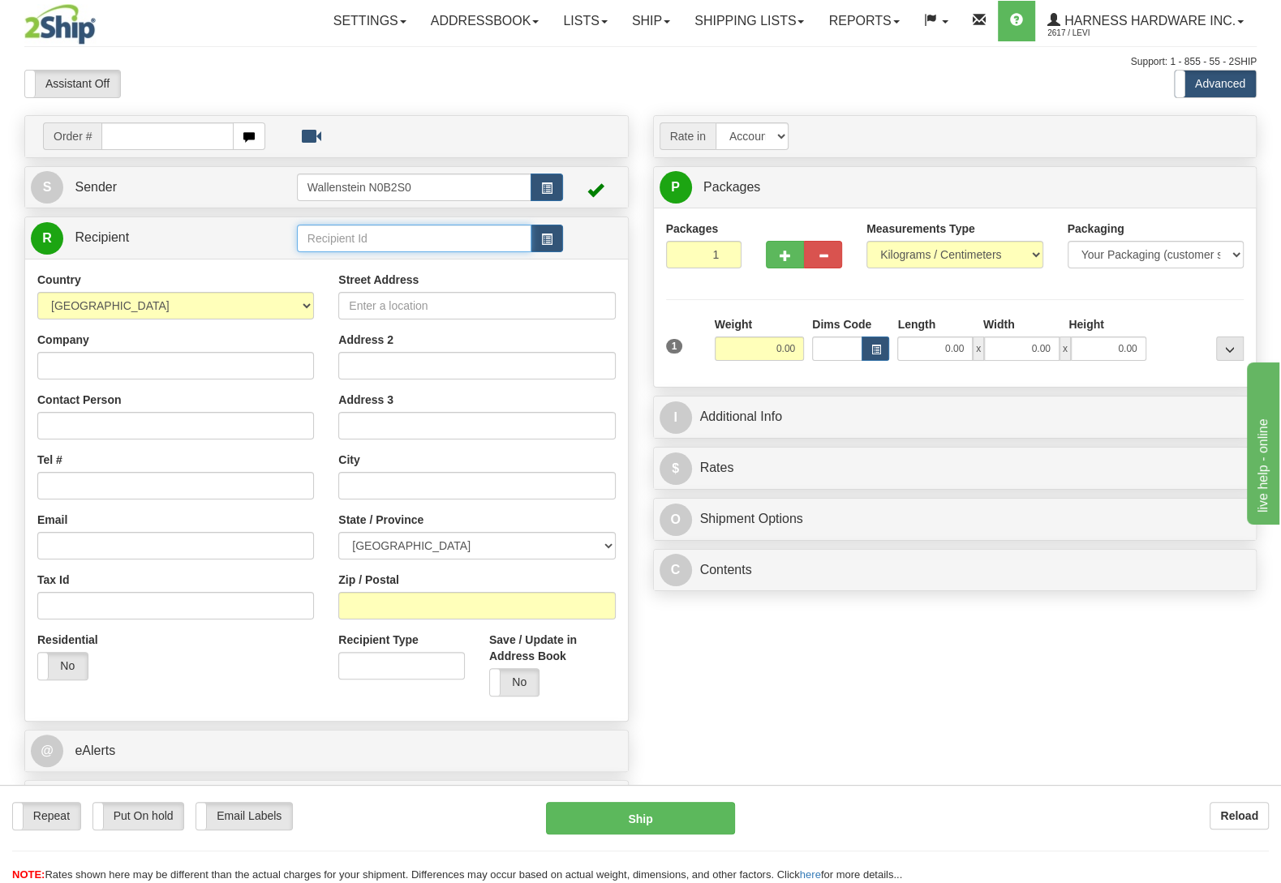
click at [343, 230] on input "text" at bounding box center [414, 239] width 234 height 28
type input "sird"
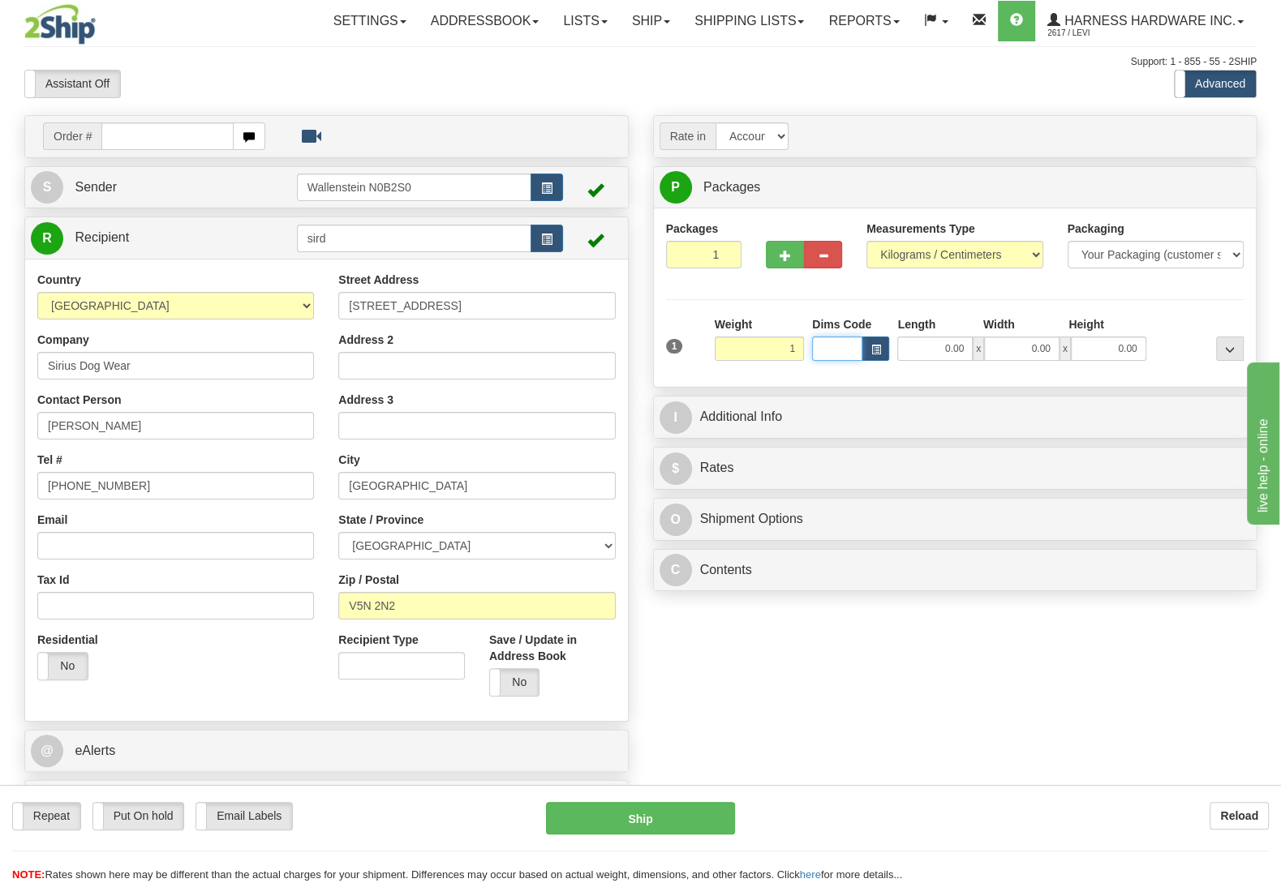
type input "1.00"
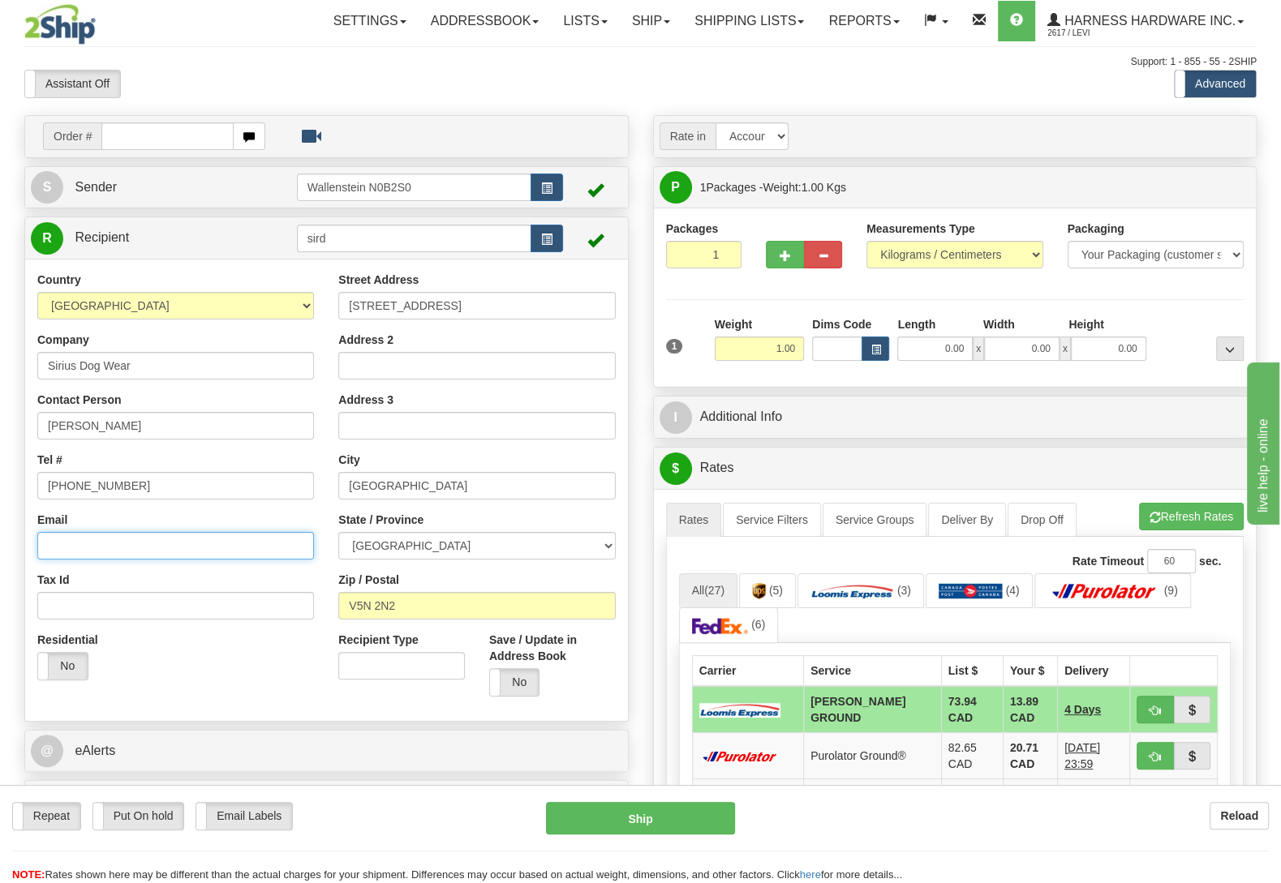
click at [105, 551] on input "Email" at bounding box center [175, 546] width 277 height 28
paste input "siriusdogwear@gmail.com"
type input "siriusdogwear@gmail.com"
click at [522, 674] on label "No" at bounding box center [514, 682] width 49 height 27
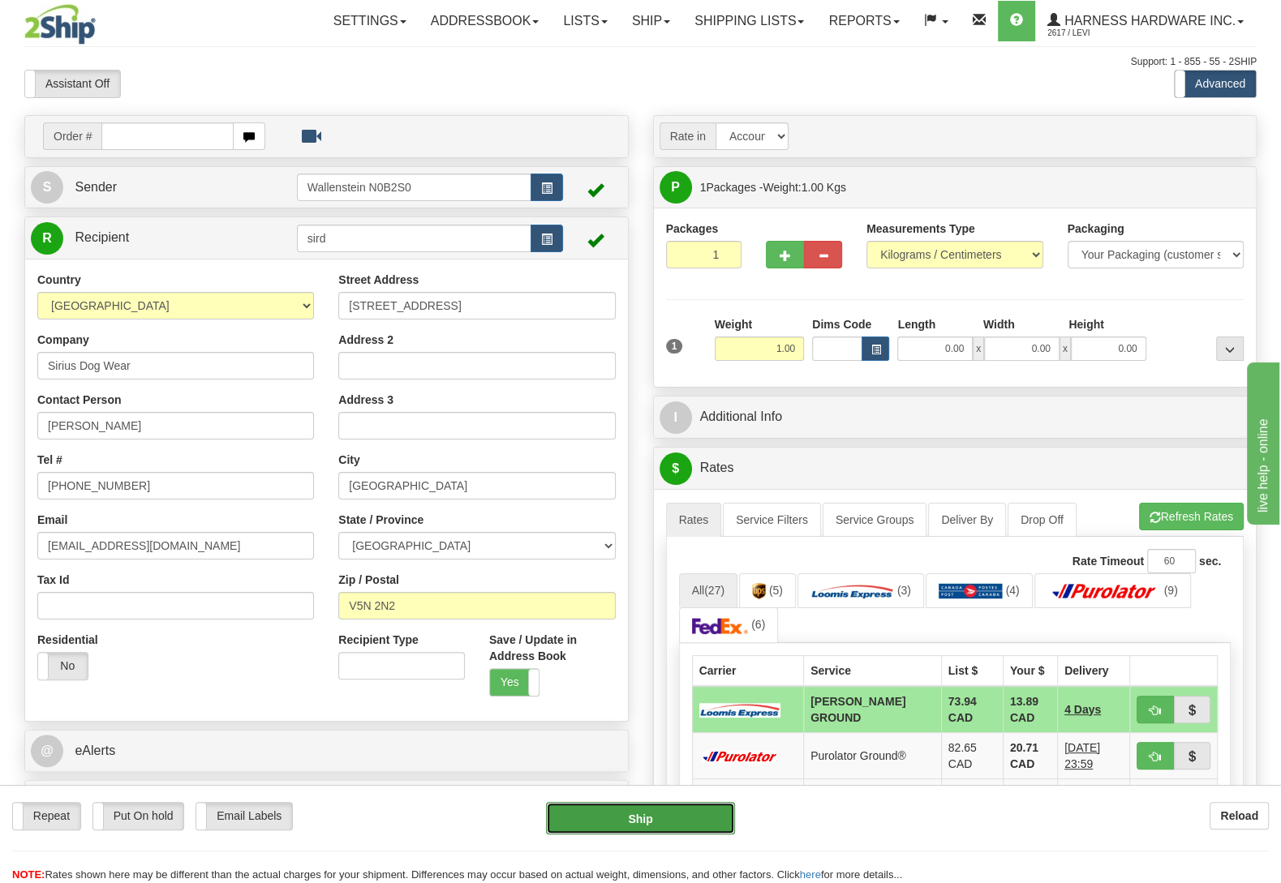
click at [670, 830] on button "Ship" at bounding box center [640, 818] width 189 height 32
type input "DD"
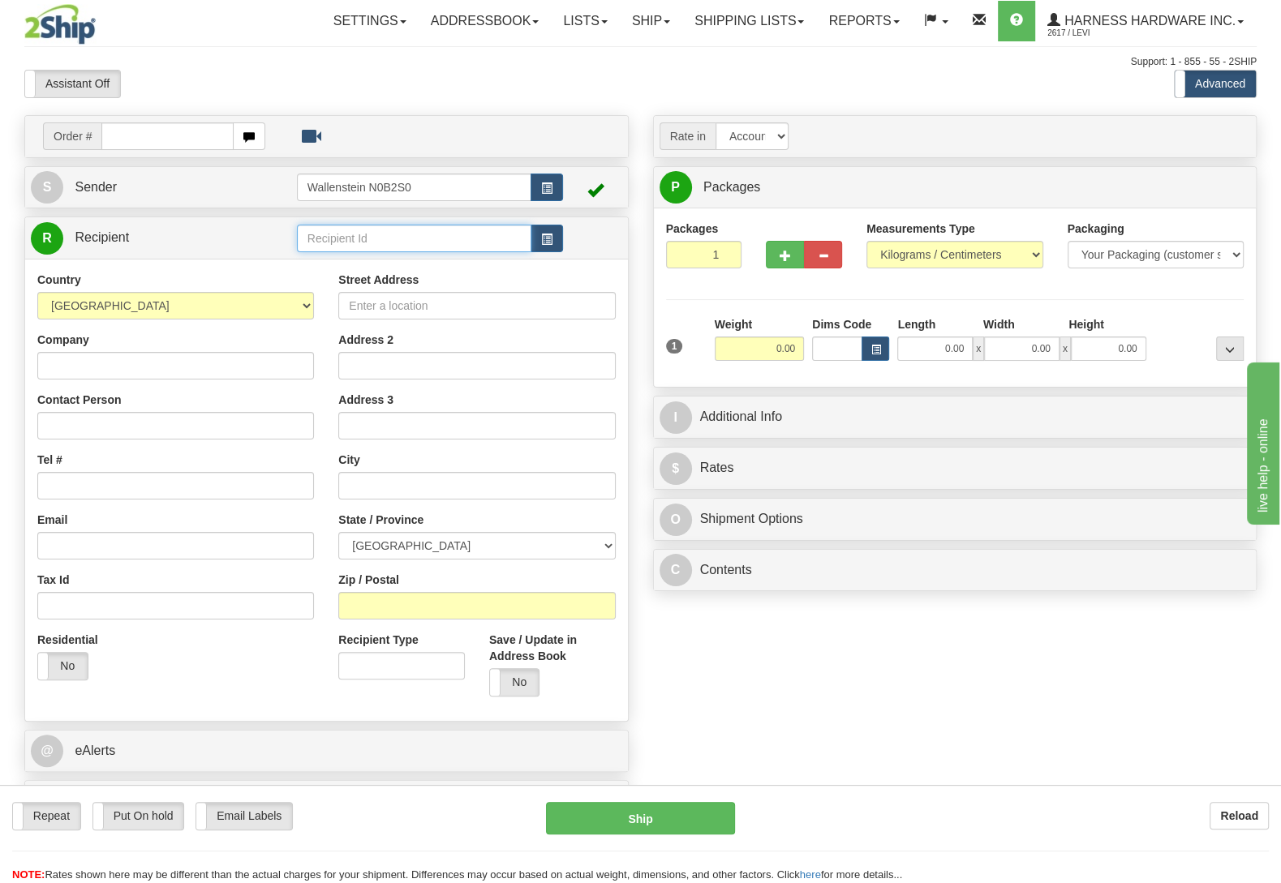
click at [342, 242] on input "text" at bounding box center [414, 239] width 234 height 28
type input "GEOD"
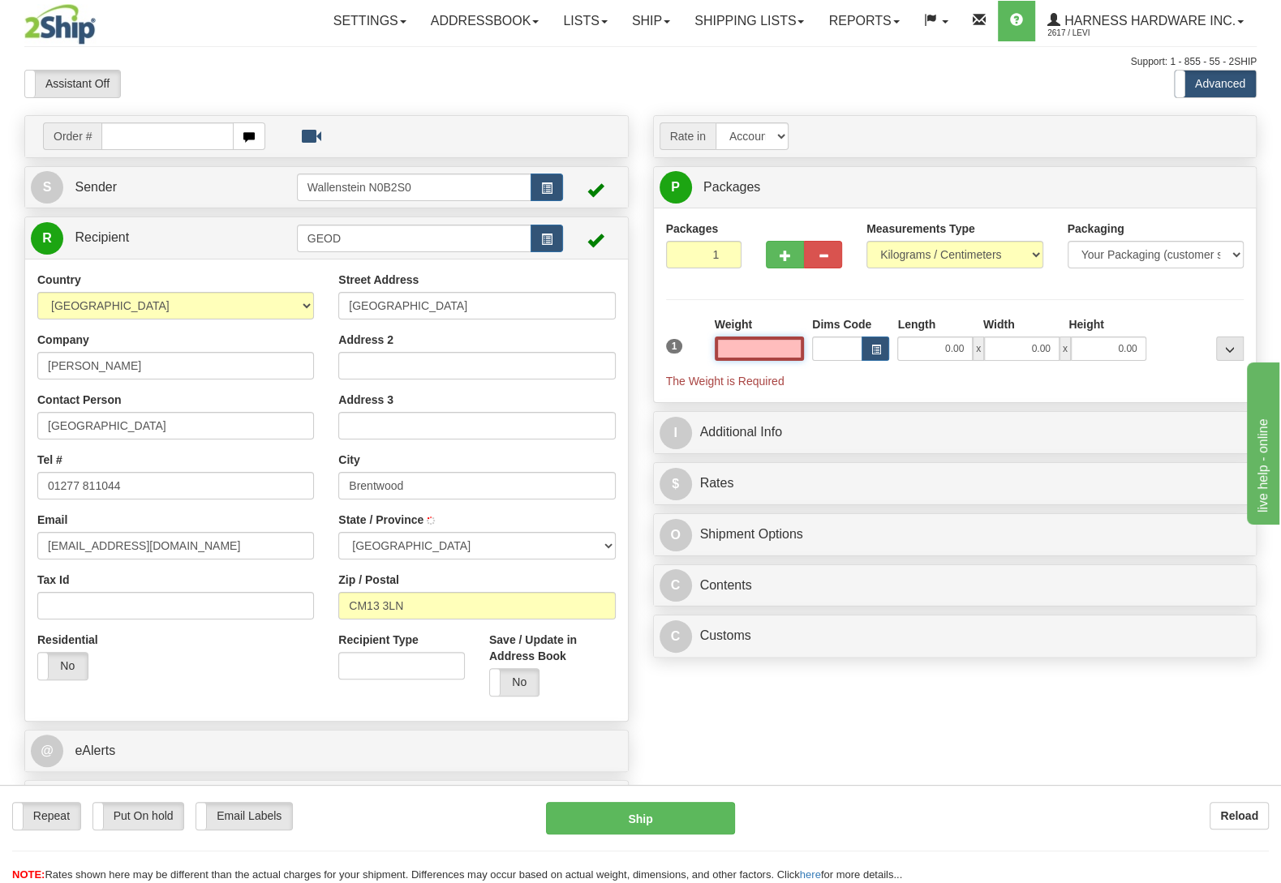
select select
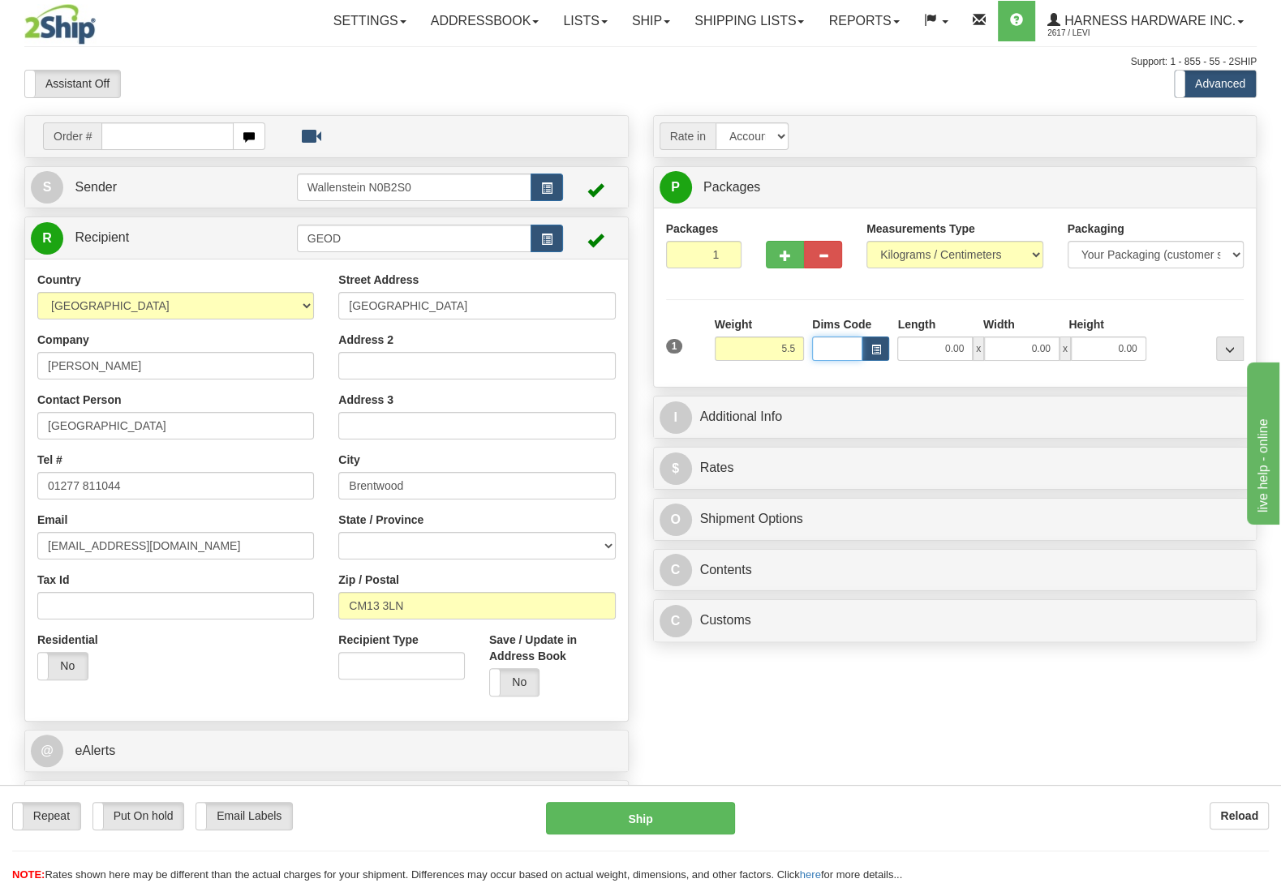
type input "5.50"
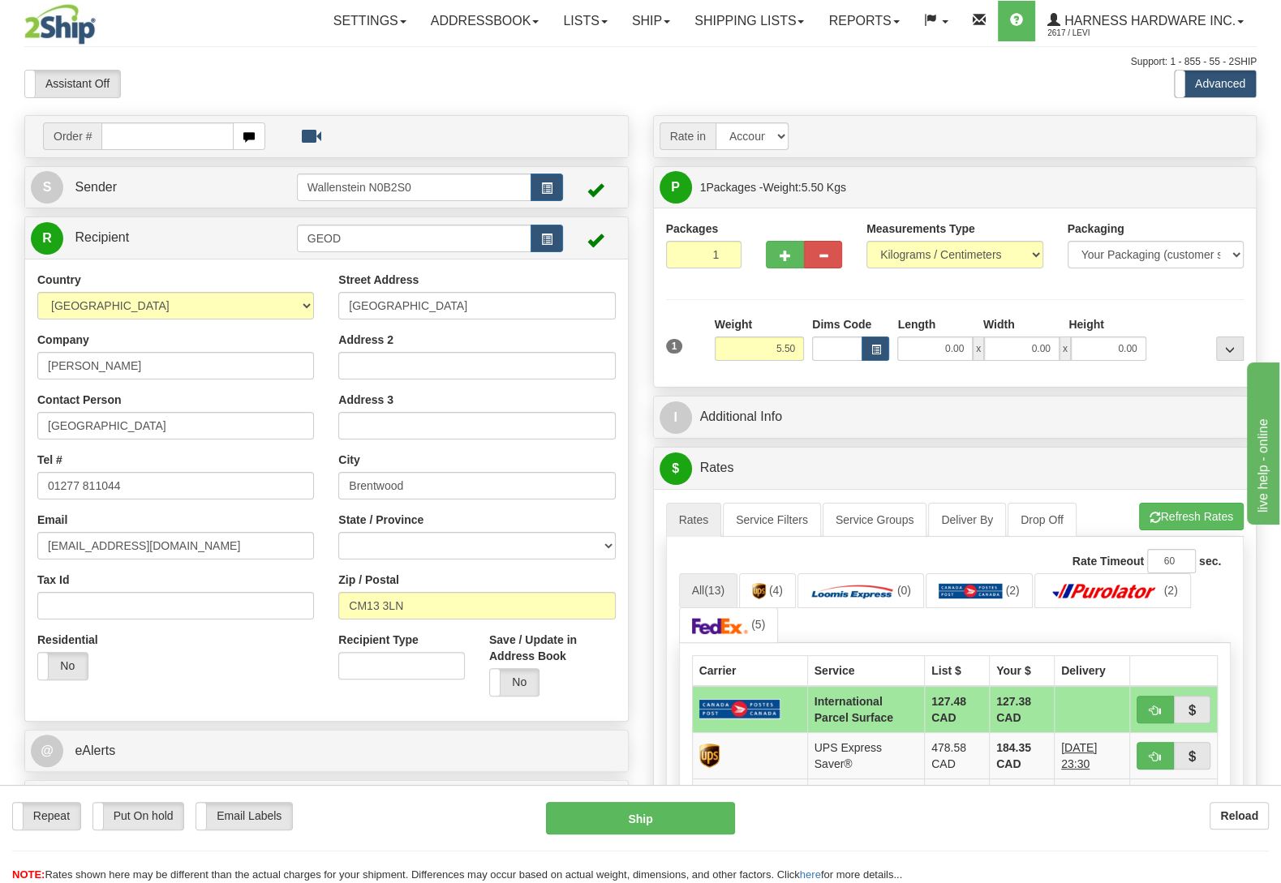
click at [1261, 796] on div "Repeat Repeat Put On hold Put On hold Print Order Slip Print Order Slip Email L…" at bounding box center [640, 834] width 1281 height 98
click at [1244, 815] on b "Reload" at bounding box center [1239, 816] width 38 height 13
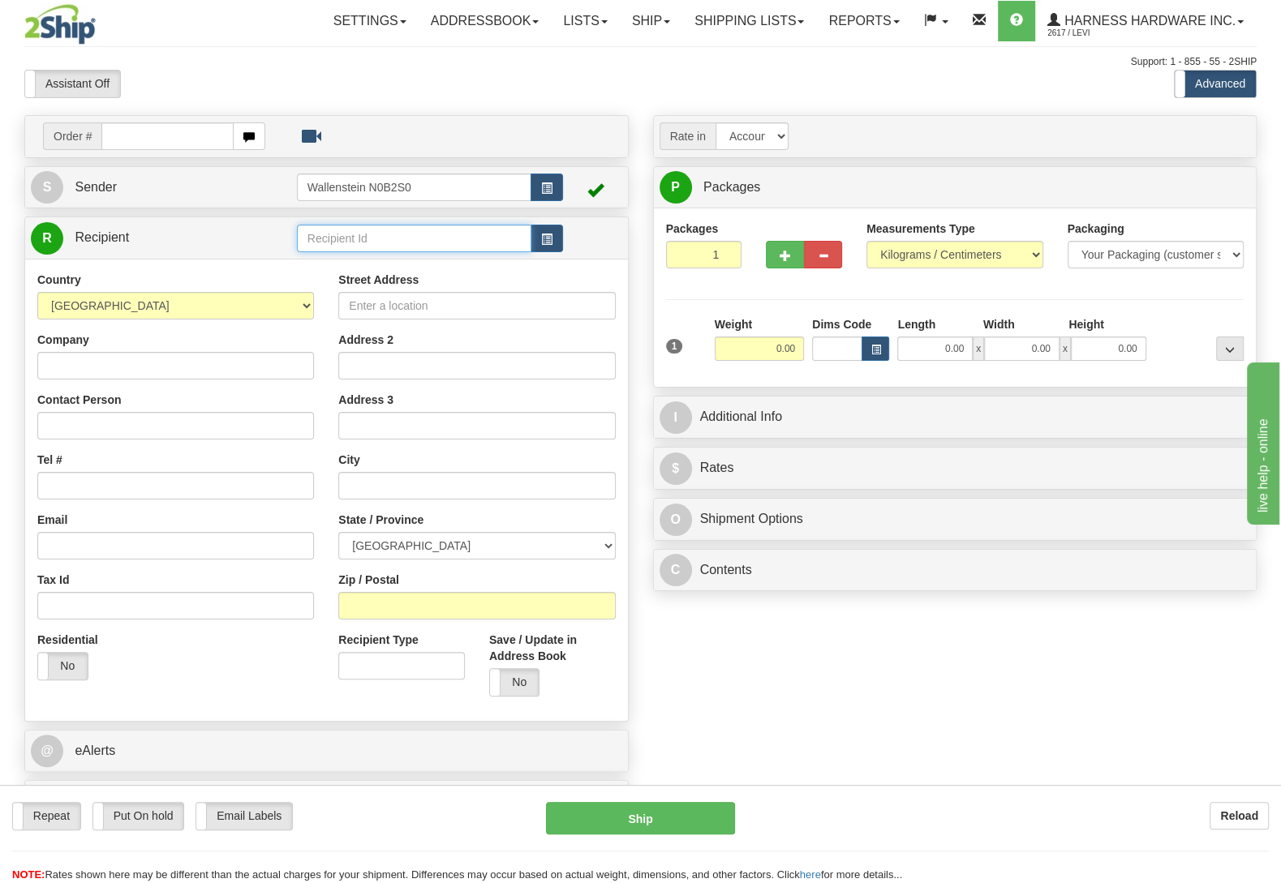
click at [378, 236] on input "text" at bounding box center [414, 239] width 234 height 28
type input "lyln"
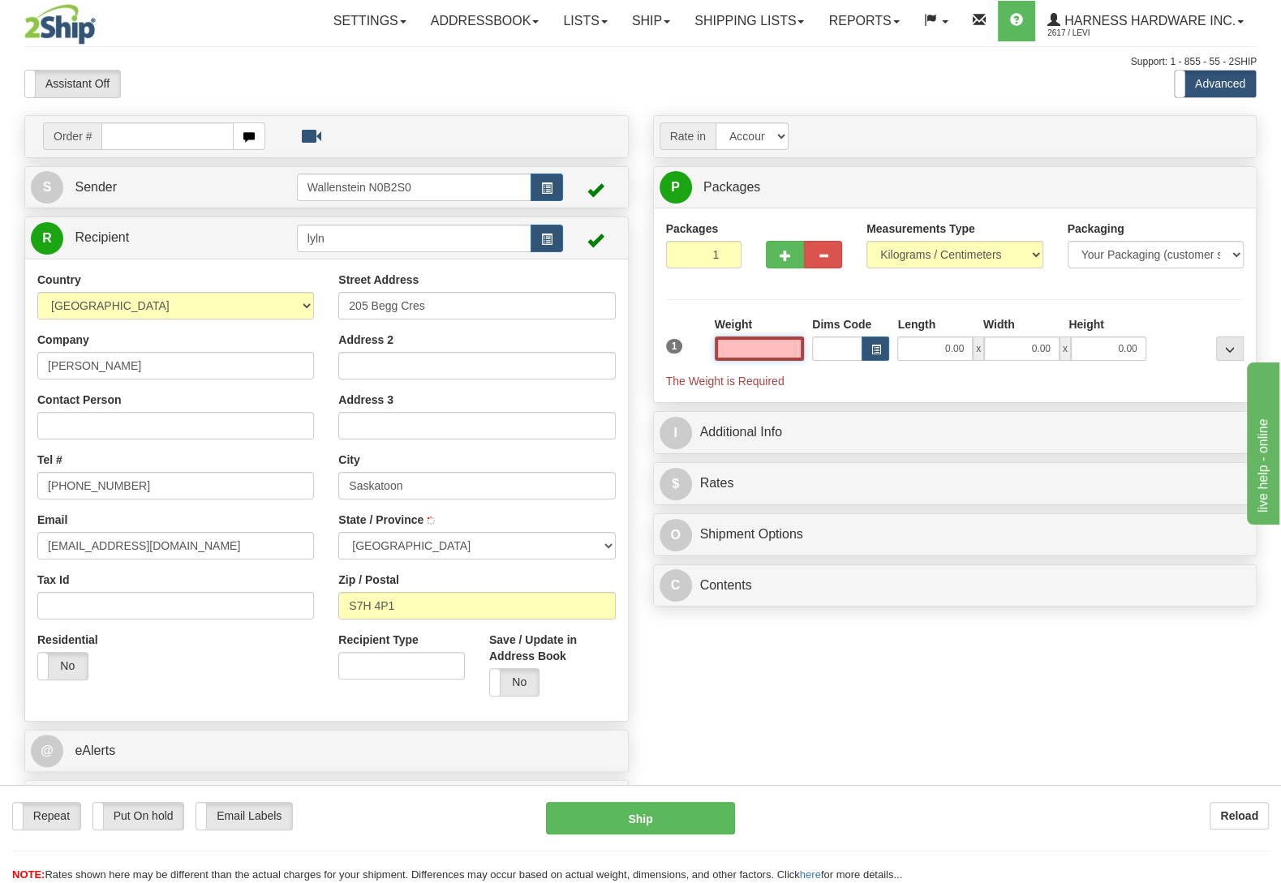
type input "SASKATOON"
type input "3.00"
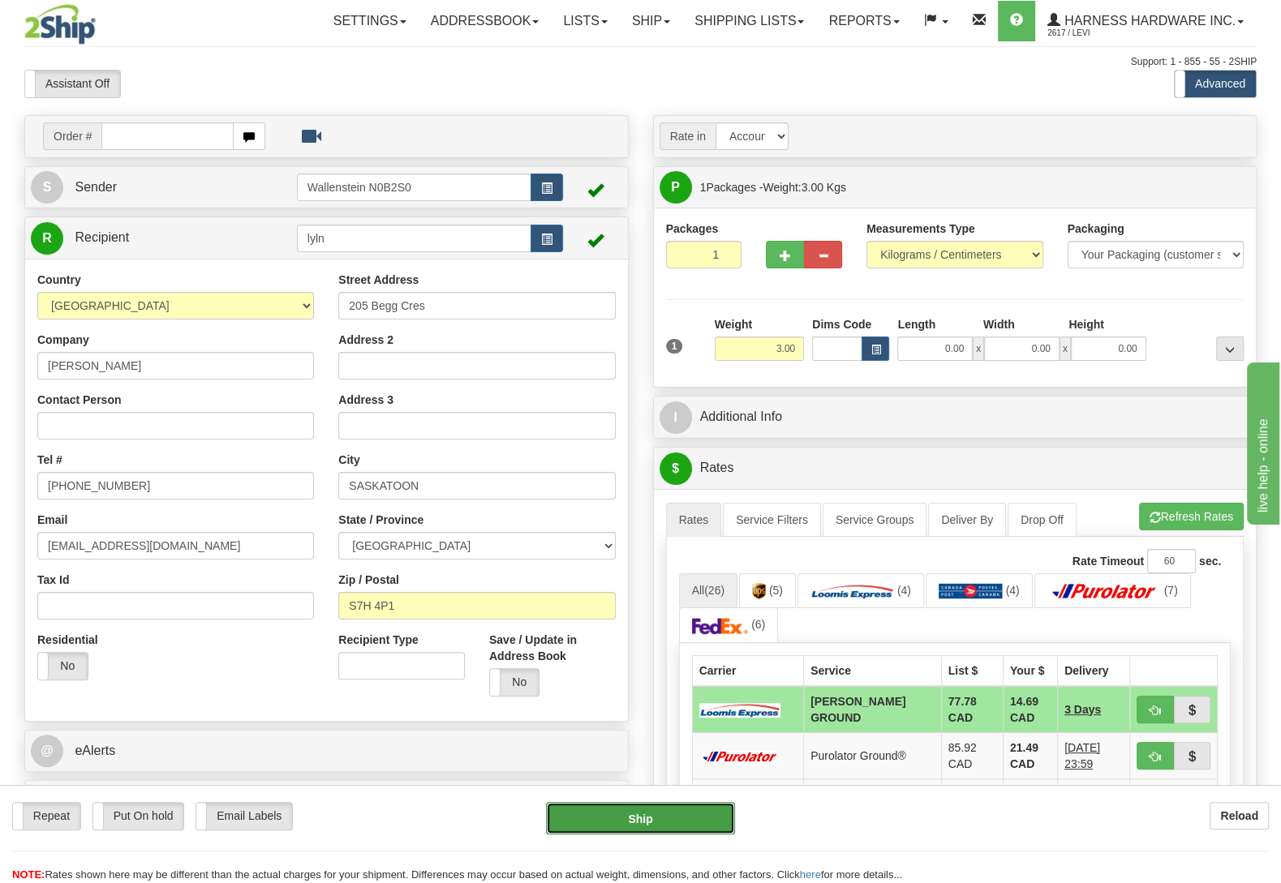
click at [690, 815] on button "Ship" at bounding box center [640, 818] width 189 height 32
type input "DD"
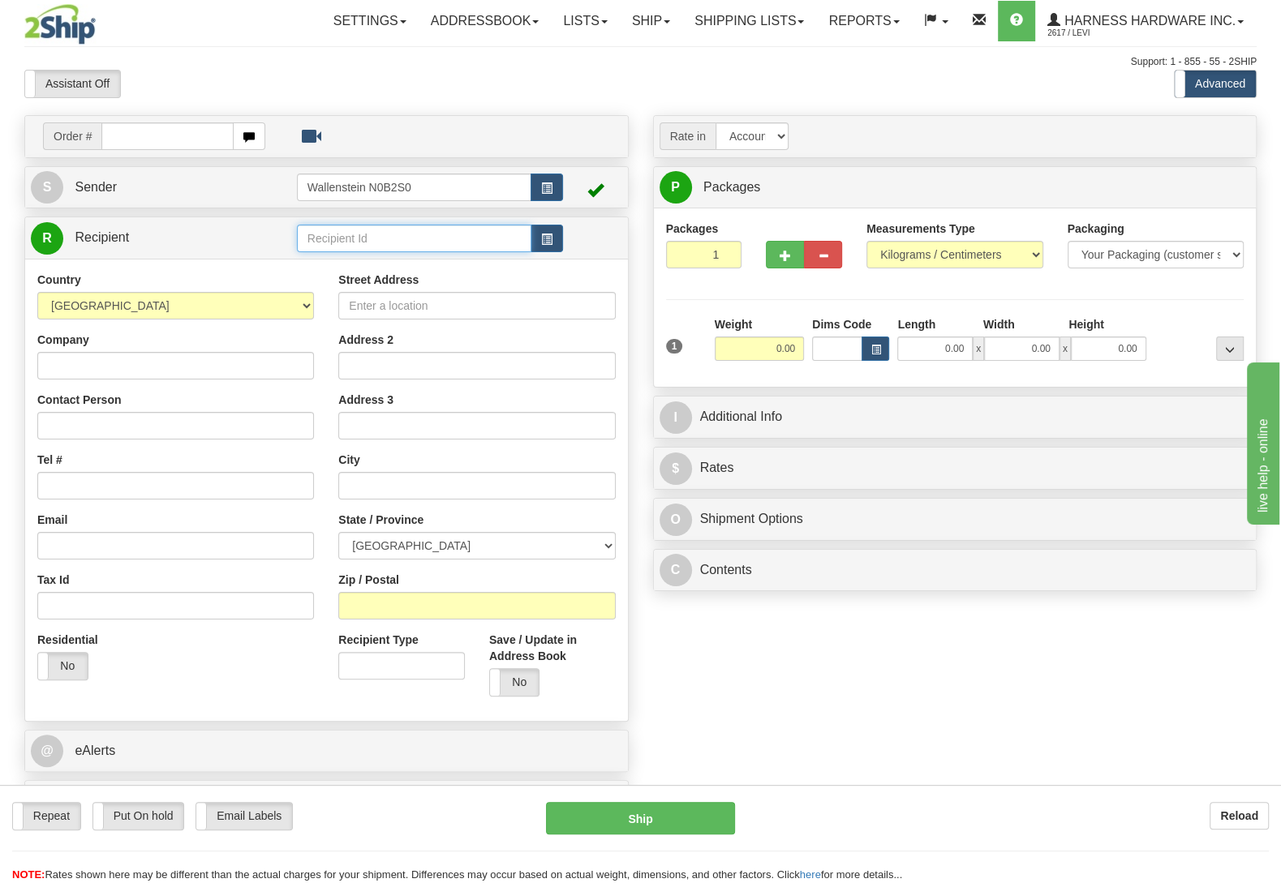
click at [405, 243] on input "text" at bounding box center [414, 239] width 234 height 28
type input "valv"
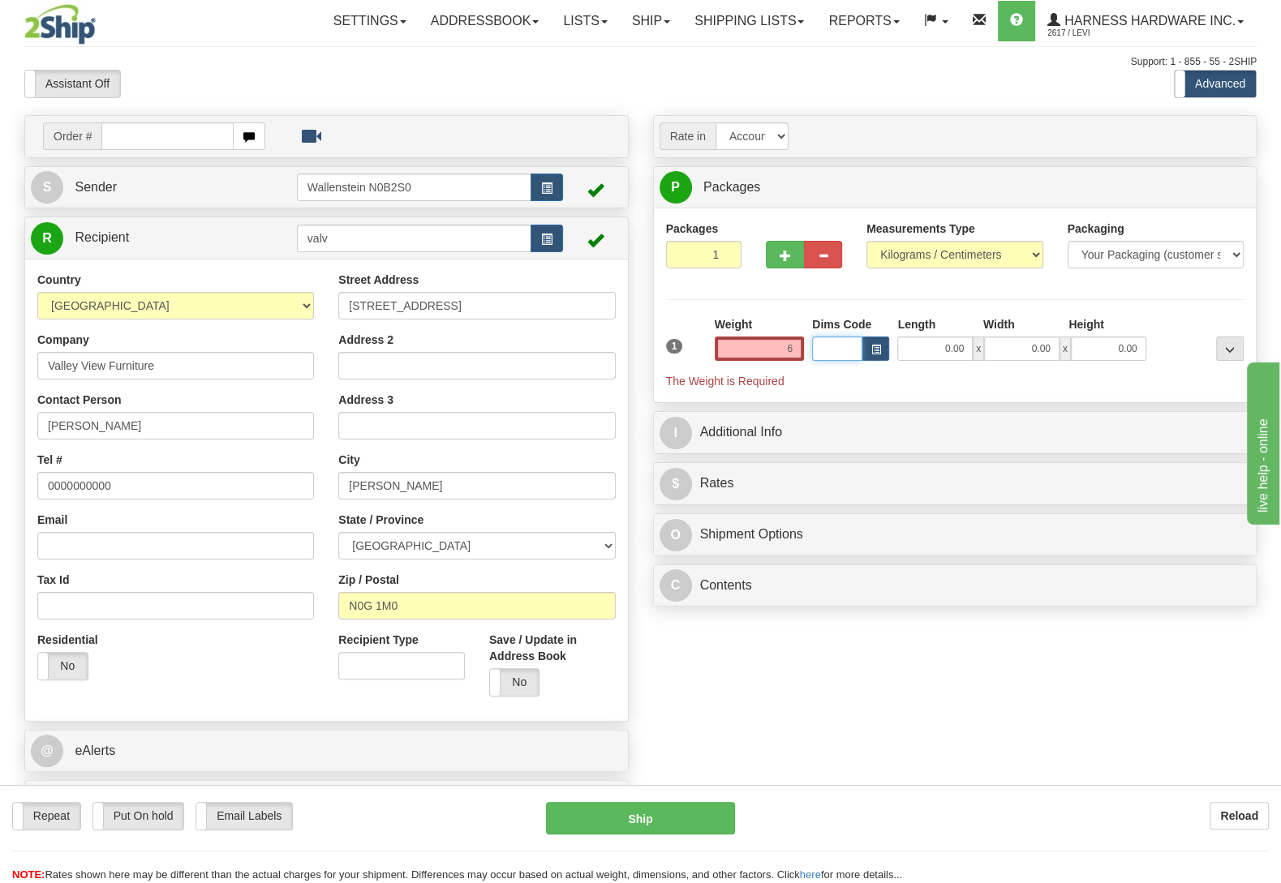
type input "6.00"
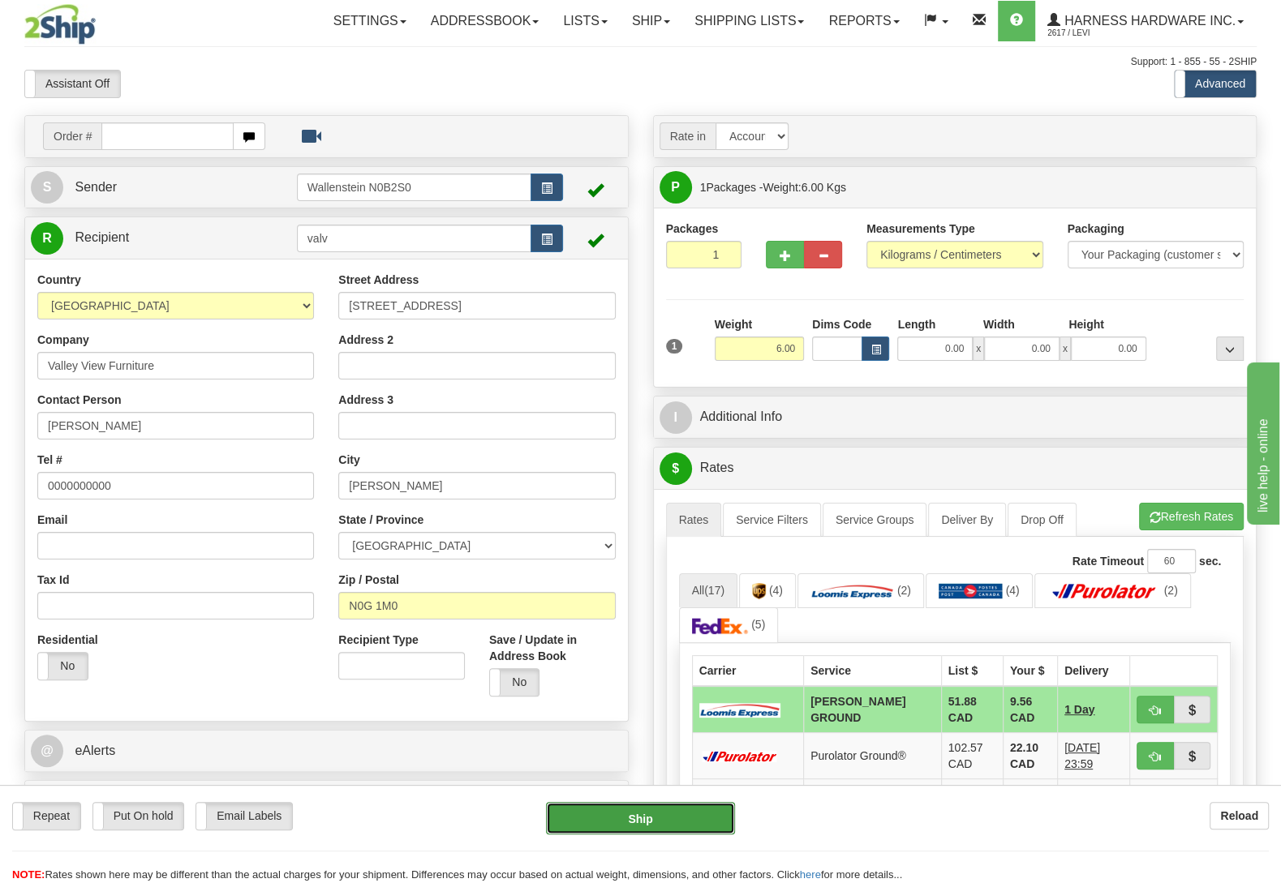
click at [654, 808] on button "Ship" at bounding box center [640, 818] width 189 height 32
type input "DD"
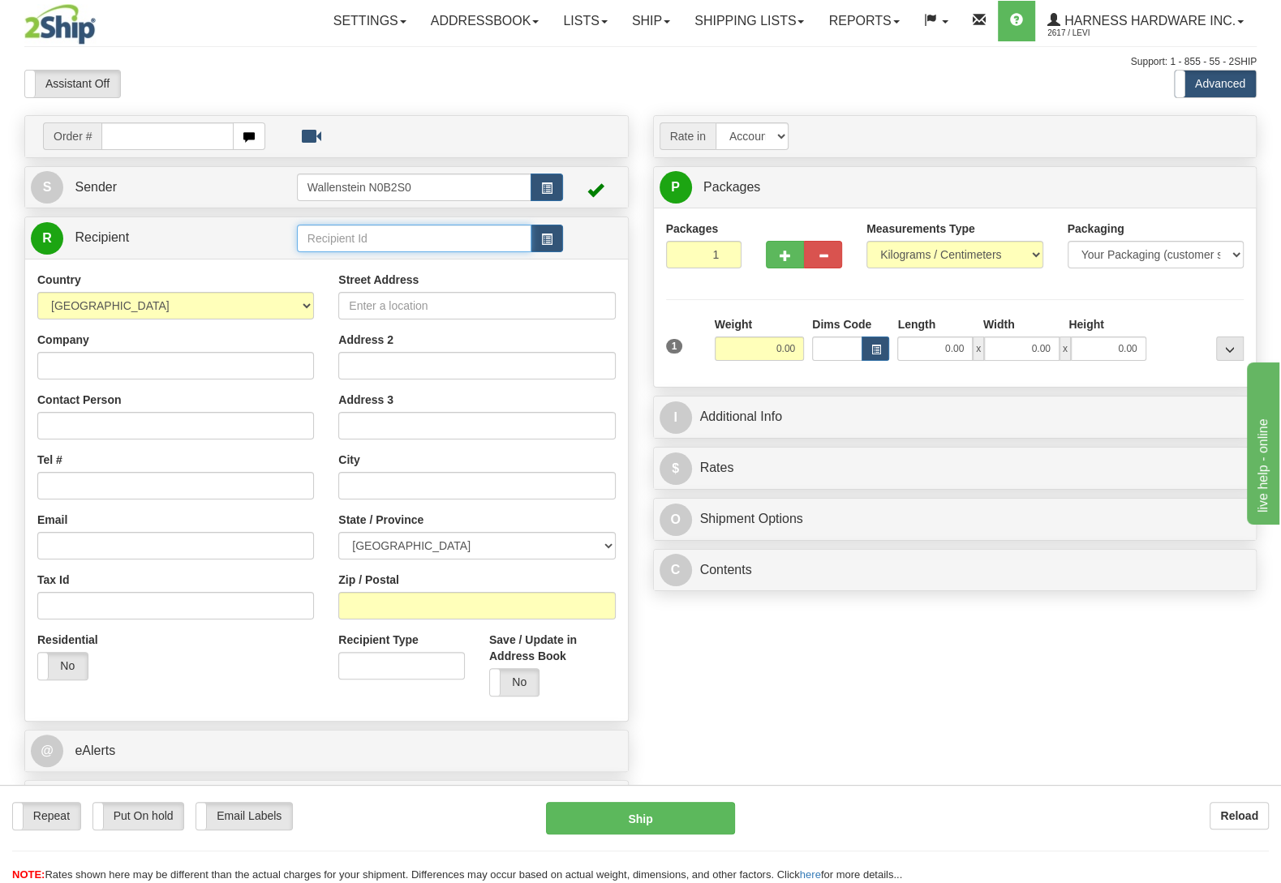
click at [389, 243] on input "text" at bounding box center [414, 239] width 234 height 28
type input "WOR19"
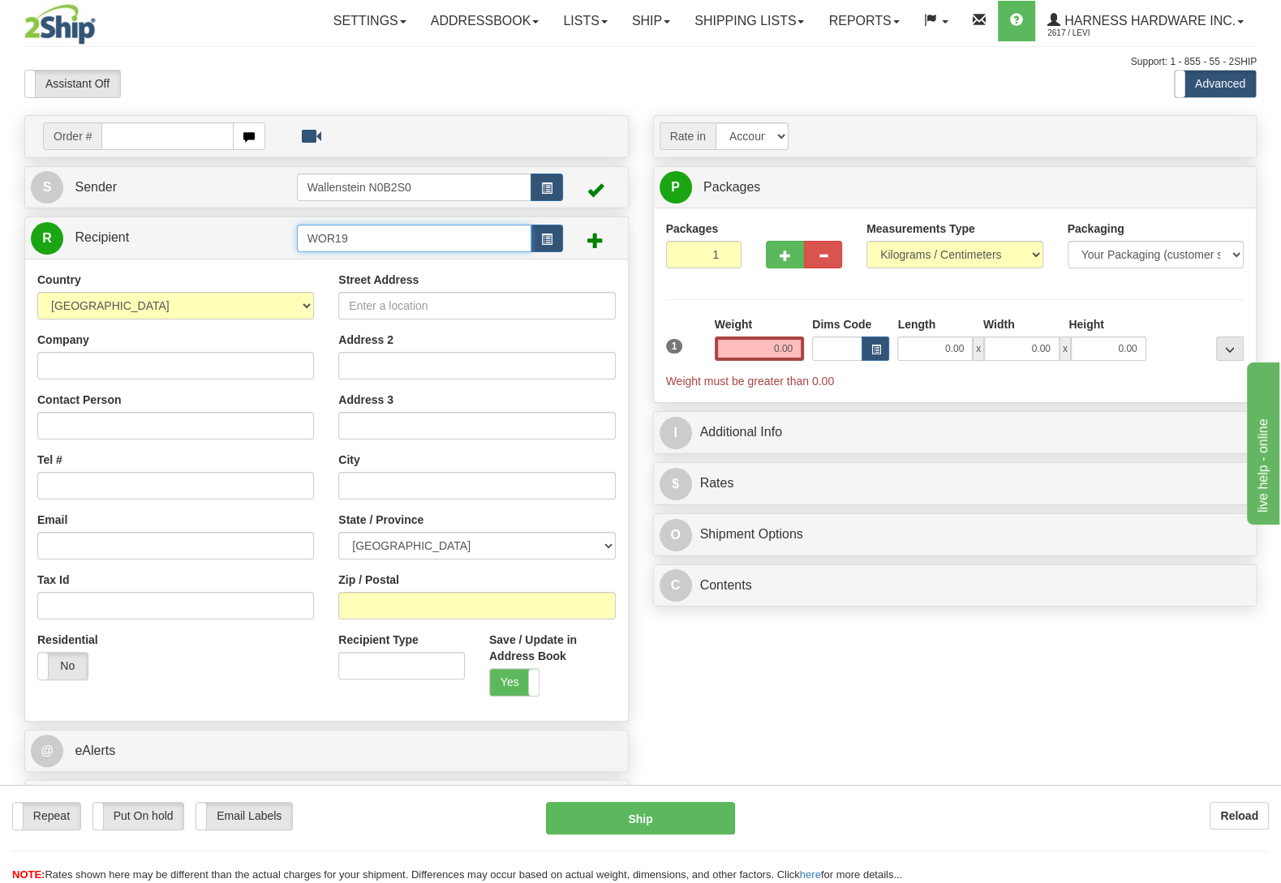
click at [385, 246] on input "WOR19" at bounding box center [414, 239] width 234 height 28
click at [754, 28] on link "Shipping lists" at bounding box center [749, 21] width 134 height 41
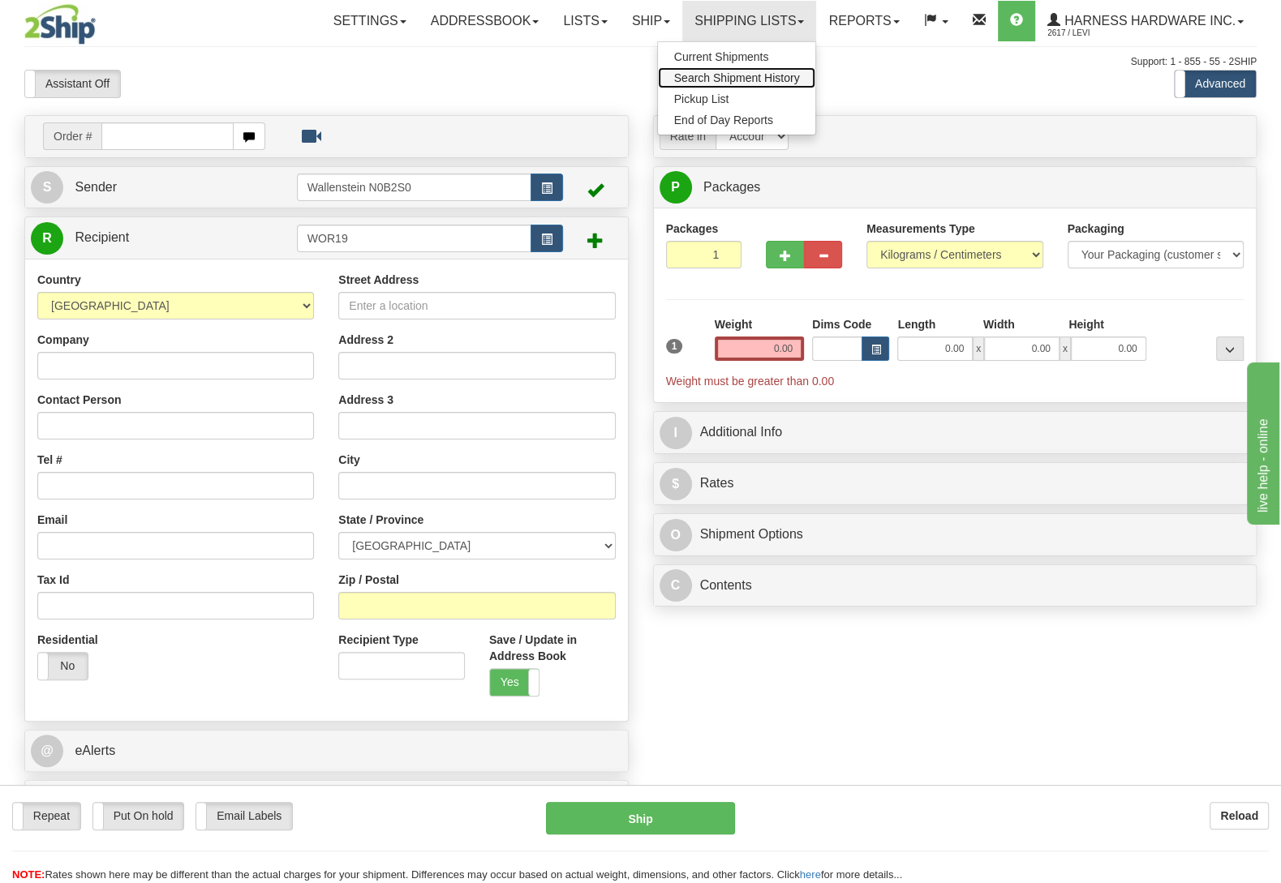
click at [763, 84] on link "Search Shipment History" at bounding box center [737, 77] width 158 height 21
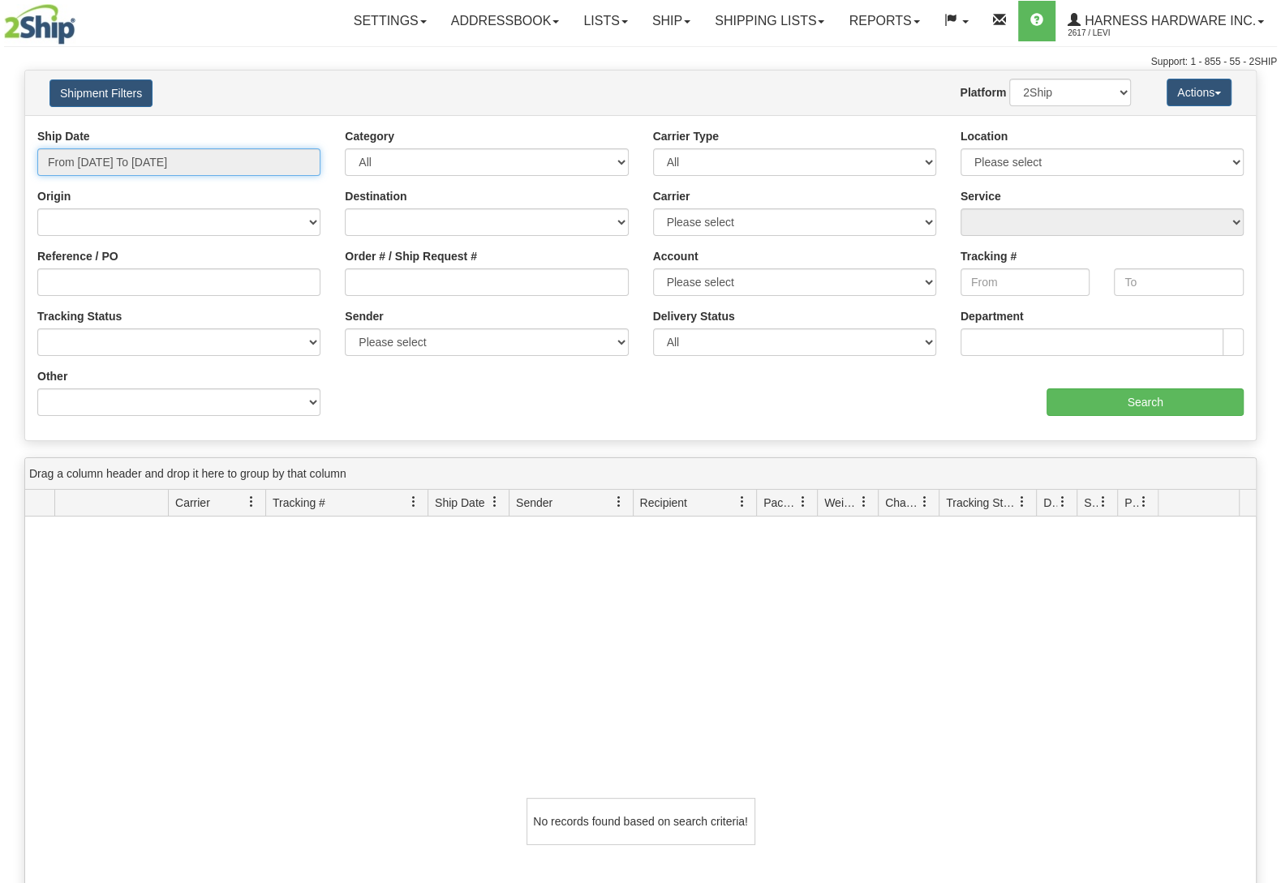
type input "[DATE]"
click at [215, 161] on input "From [DATE] To [DATE]" at bounding box center [178, 162] width 283 height 28
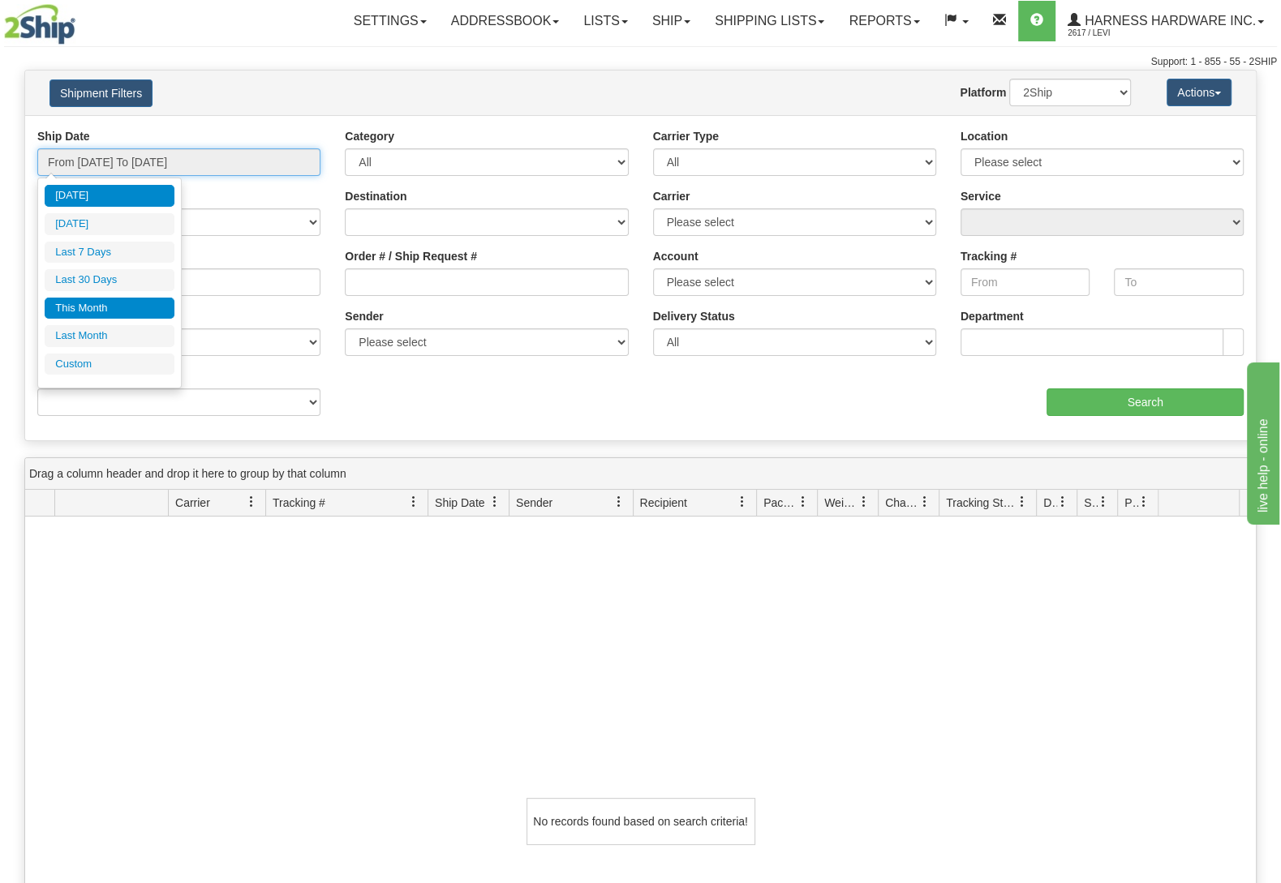
type input "[DATE]"
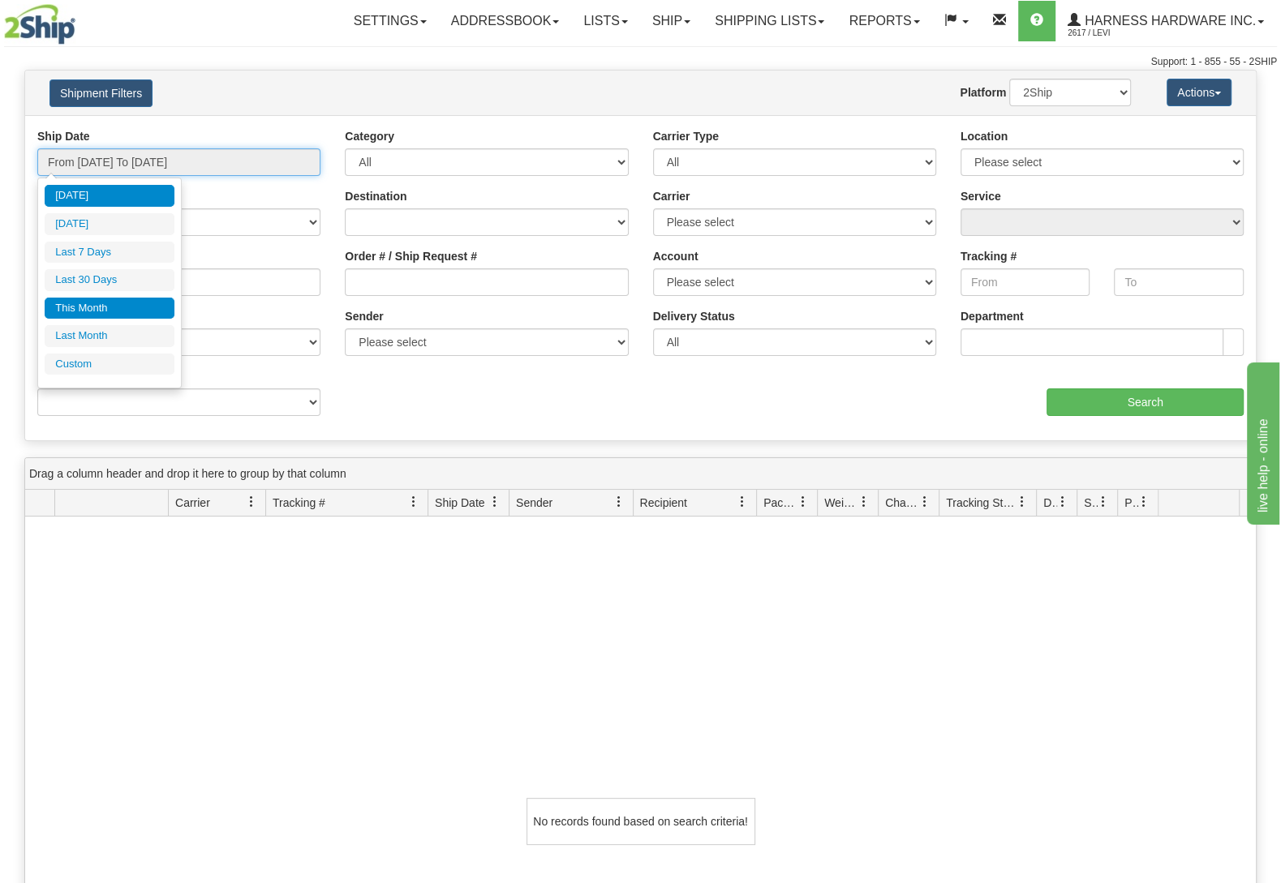
type input "[DATE]"
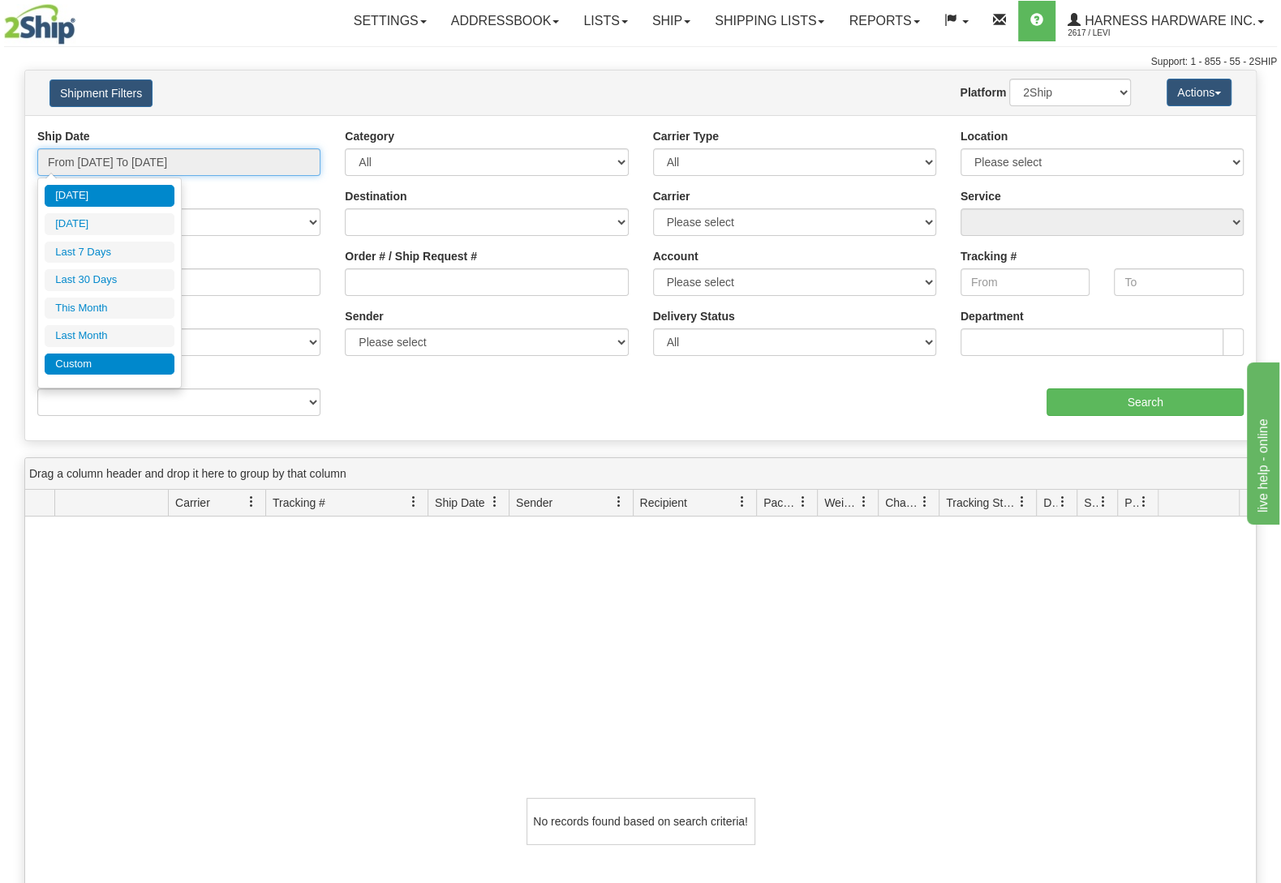
type input "[DATE]"
click at [96, 372] on li "Custom" at bounding box center [110, 365] width 130 height 22
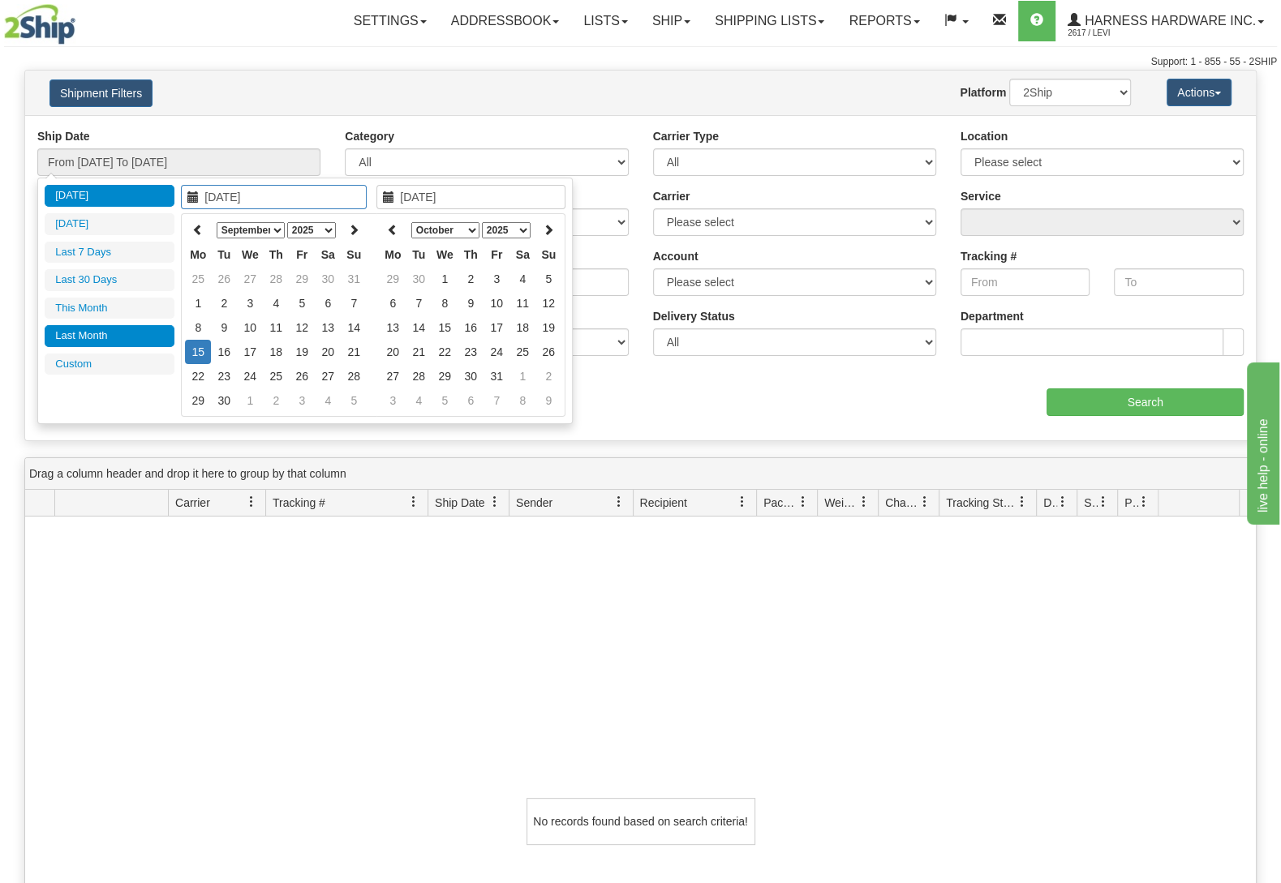
type input "[DATE]"
click at [195, 228] on icon at bounding box center [197, 229] width 11 height 11
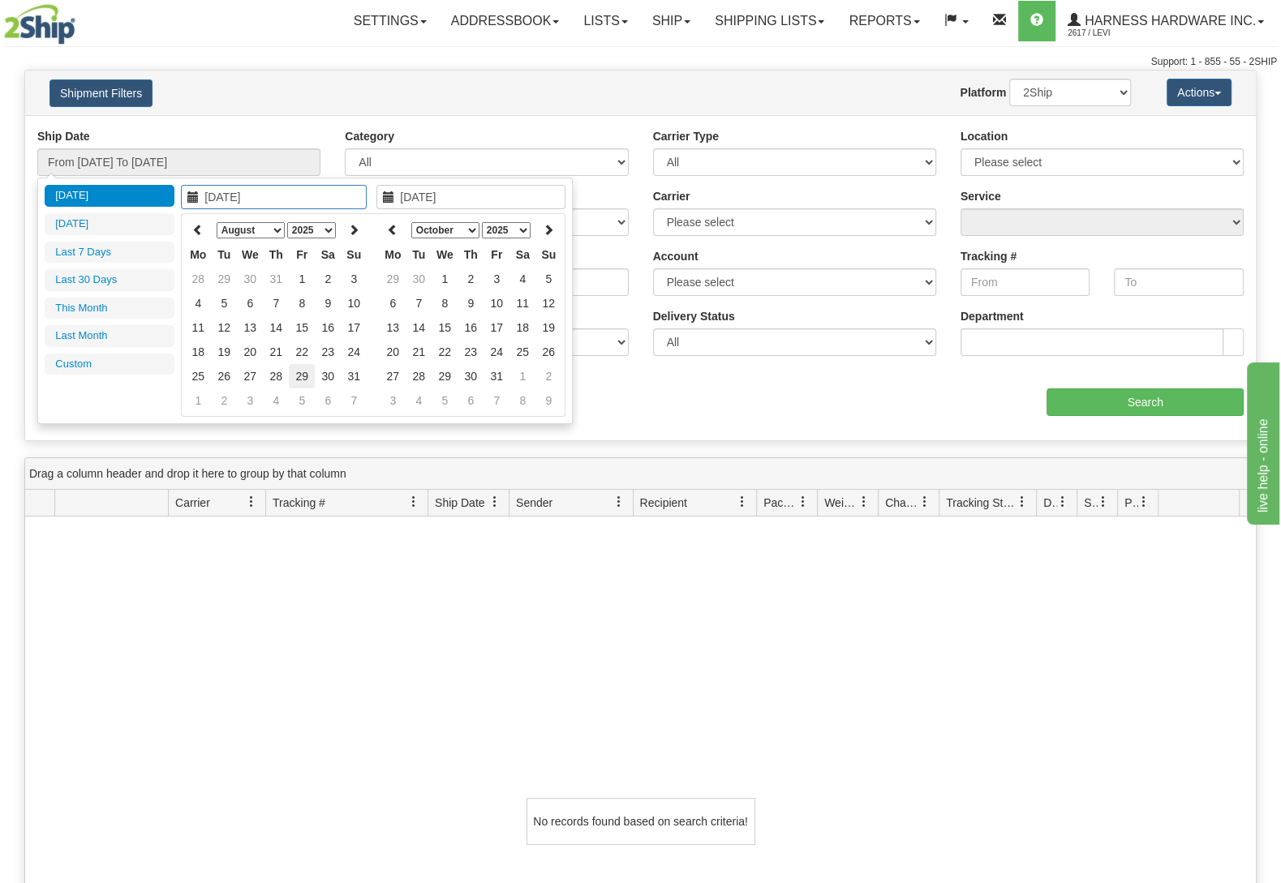
type input "[DATE]"
click at [303, 369] on td "29" at bounding box center [302, 376] width 26 height 24
type input "[DATE]"
type input "From [DATE] To [DATE]"
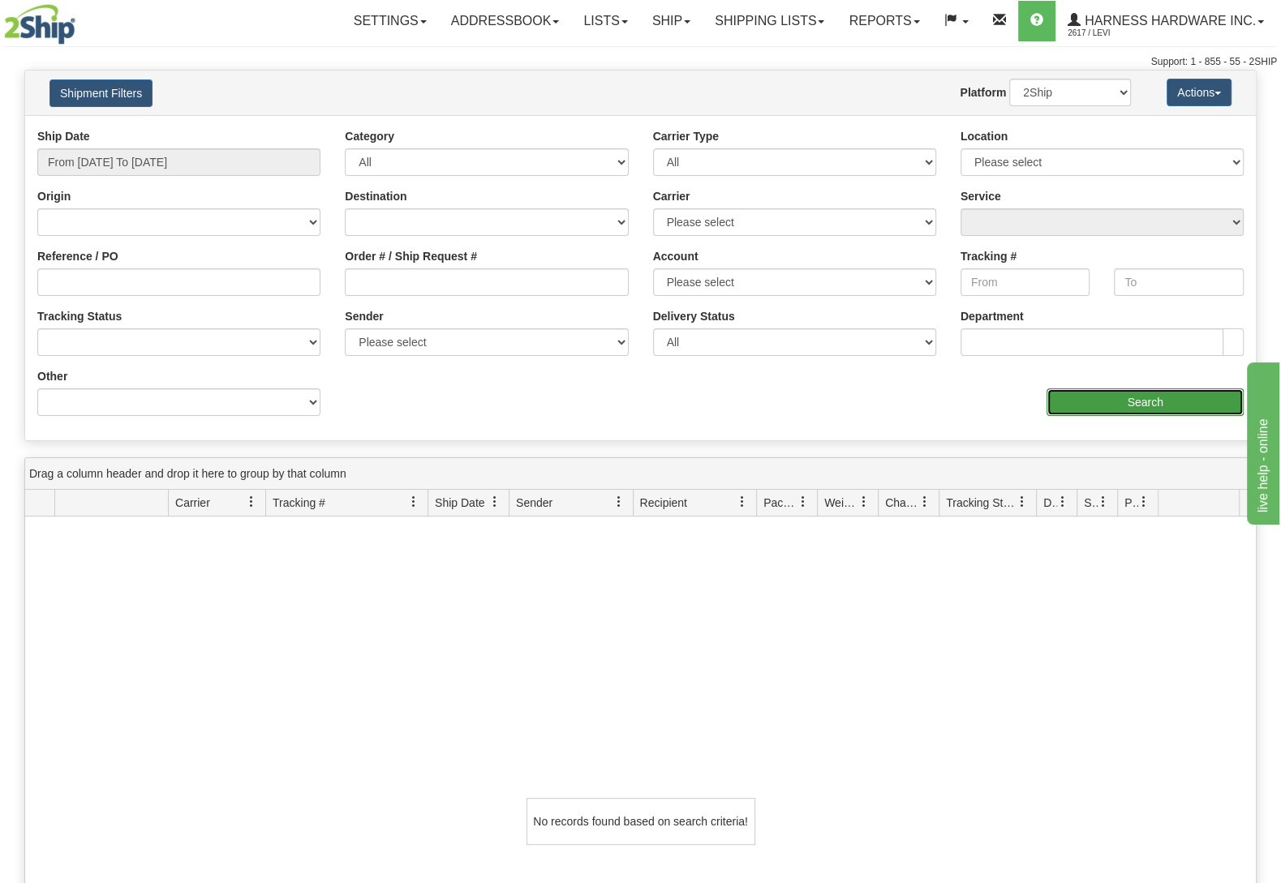
click at [1126, 401] on input "Search" at bounding box center [1144, 403] width 197 height 28
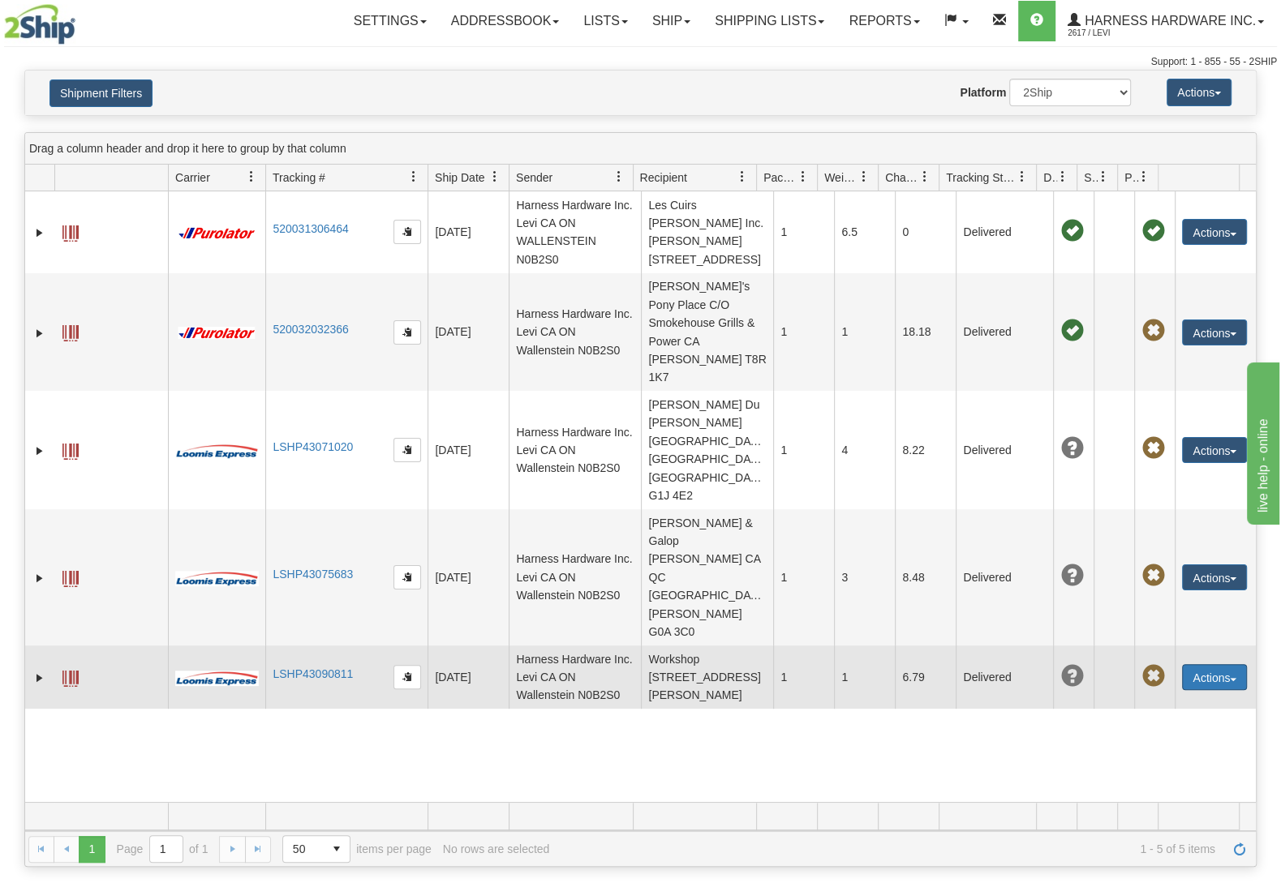
click at [1207, 664] on button "Actions" at bounding box center [1214, 677] width 65 height 26
click at [1180, 697] on link "Repeat" at bounding box center [1181, 707] width 130 height 21
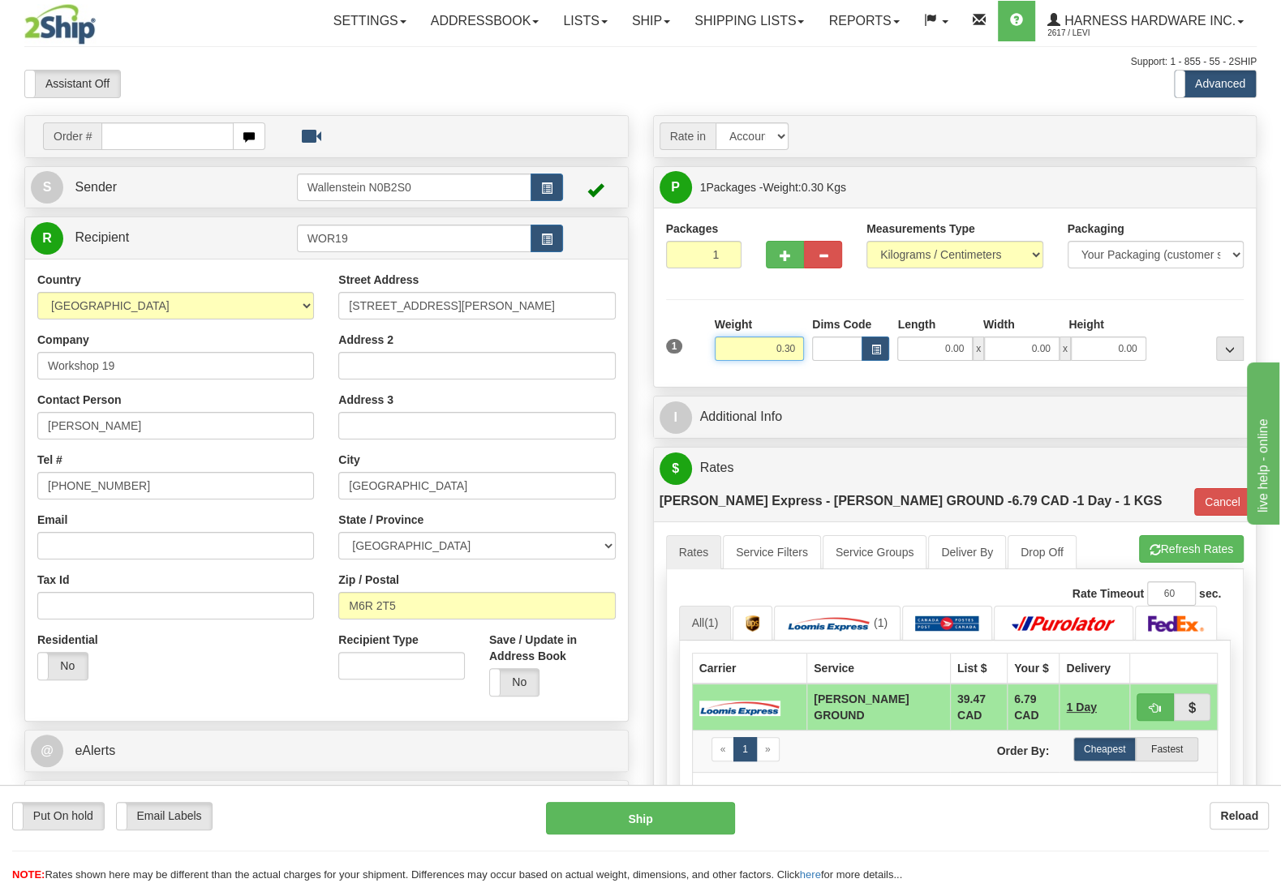
drag, startPoint x: 759, startPoint y: 356, endPoint x: 912, endPoint y: 346, distance: 152.9
click at [804, 346] on input "0.30" at bounding box center [759, 349] width 89 height 24
type input "3.00"
click at [510, 681] on label "No" at bounding box center [514, 682] width 49 height 27
click at [1179, 535] on button "Refresh Rates" at bounding box center [1191, 549] width 105 height 28
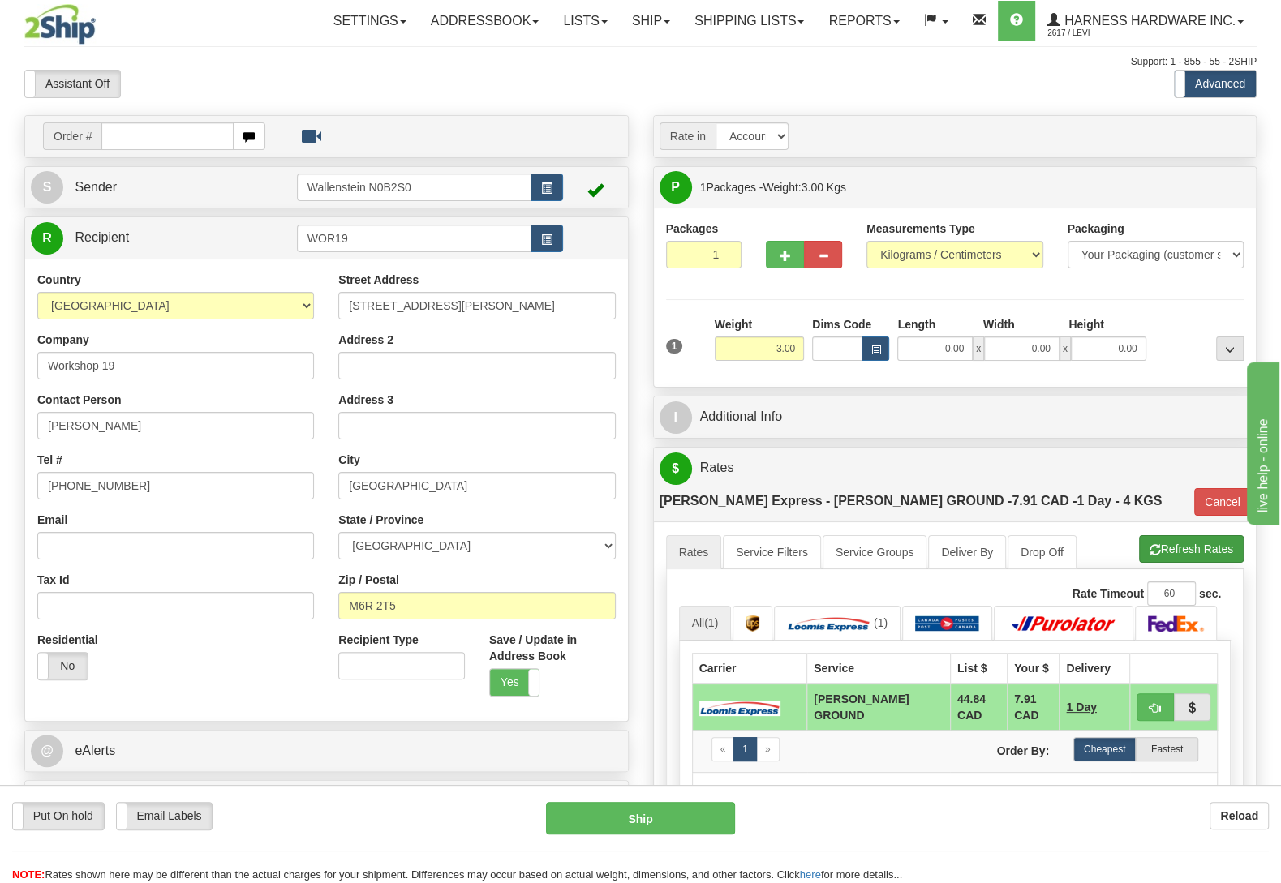
type input "DD"
click at [134, 550] on input "Email" at bounding box center [175, 546] width 277 height 28
paste input "[EMAIL_ADDRESS][DOMAIN_NAME]"
type input "[EMAIL_ADDRESS][DOMAIN_NAME]"
click at [629, 836] on div "Put On hold Put On hold Print Order Slip Print Order Slip Email Labels Email La…" at bounding box center [640, 842] width 1281 height 81
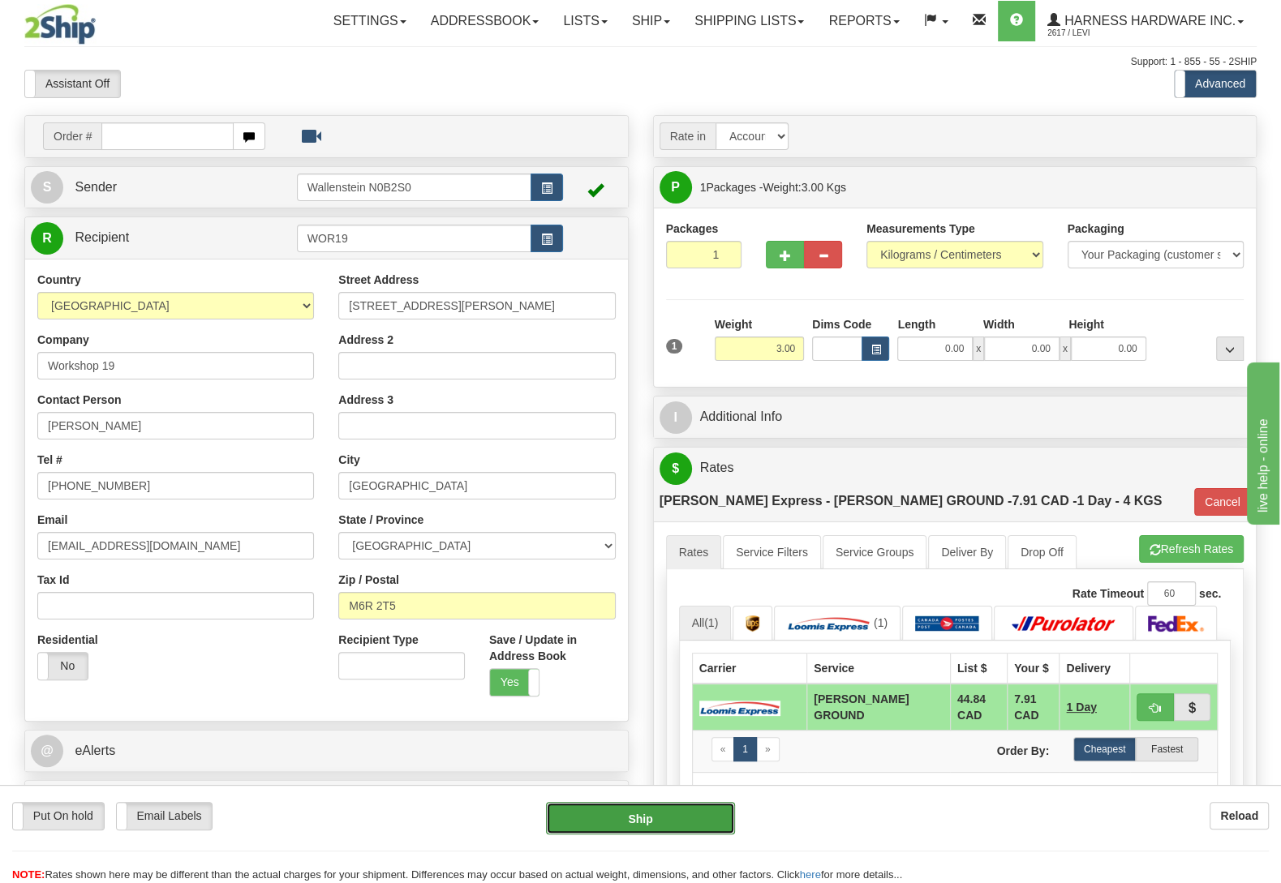
click at [628, 823] on button "Ship" at bounding box center [640, 818] width 189 height 32
